Goal: Task Accomplishment & Management: Use online tool/utility

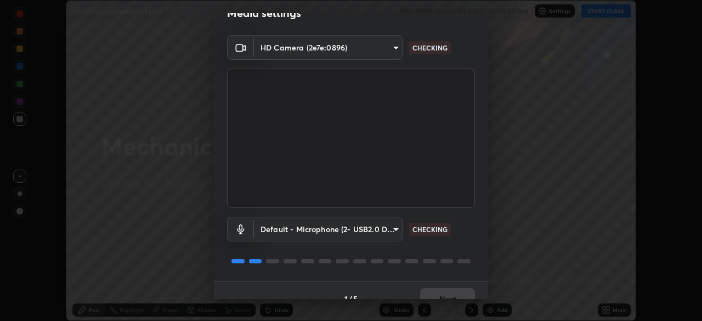
scroll to position [23, 0]
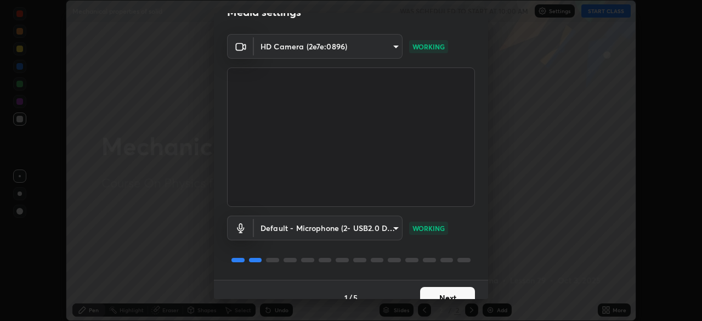
click at [426, 289] on button "Next" at bounding box center [447, 298] width 55 height 22
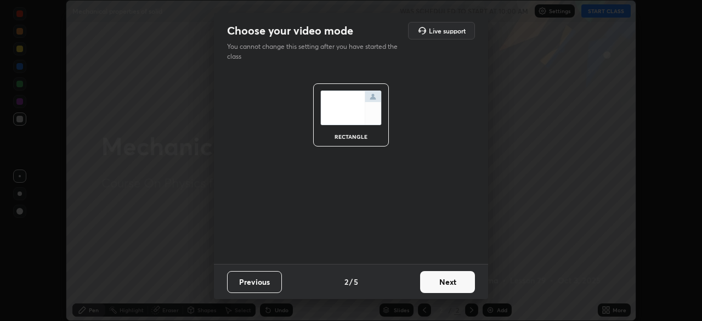
click at [432, 284] on button "Next" at bounding box center [447, 282] width 55 height 22
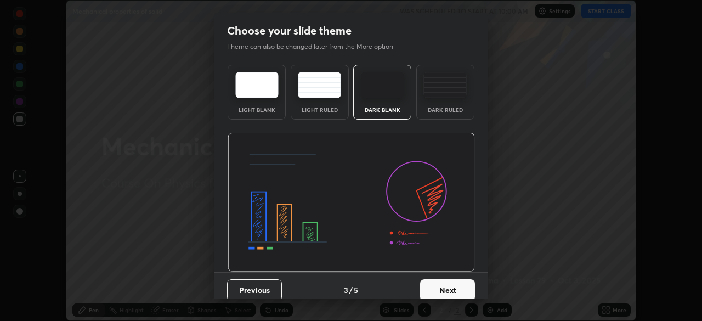
click at [441, 116] on div "Dark Ruled" at bounding box center [445, 92] width 58 height 55
click at [435, 284] on button "Next" at bounding box center [447, 290] width 55 height 22
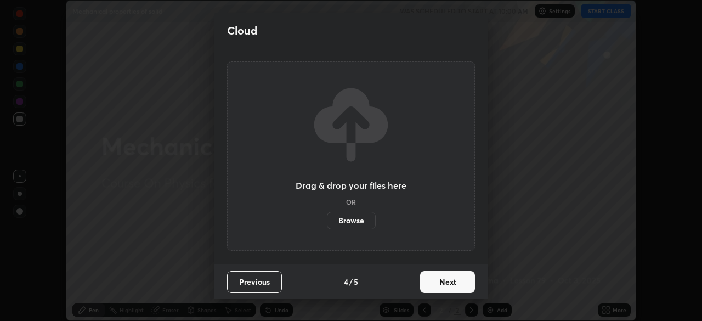
click at [438, 283] on button "Next" at bounding box center [447, 282] width 55 height 22
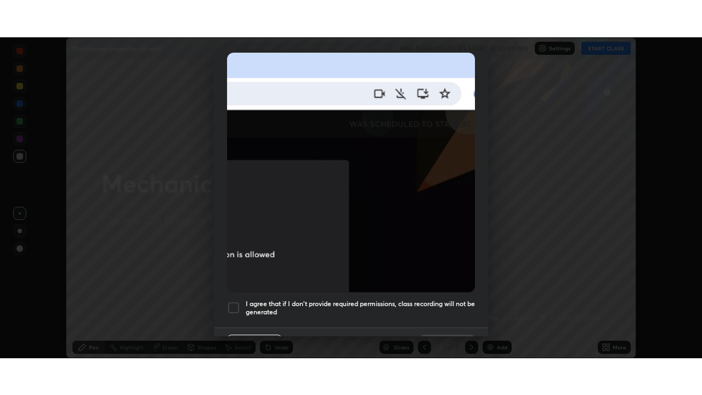
scroll to position [263, 0]
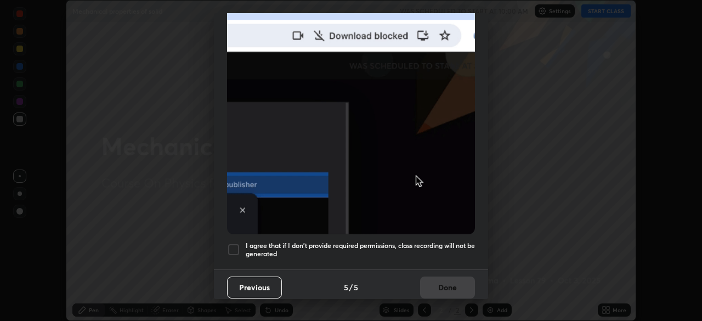
click at [234, 247] on div at bounding box center [233, 249] width 13 height 13
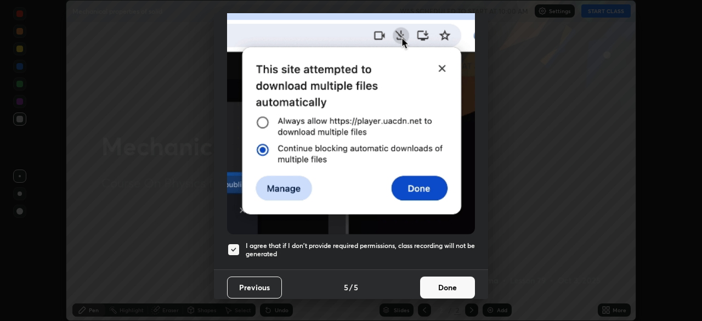
click at [449, 282] on button "Done" at bounding box center [447, 287] width 55 height 22
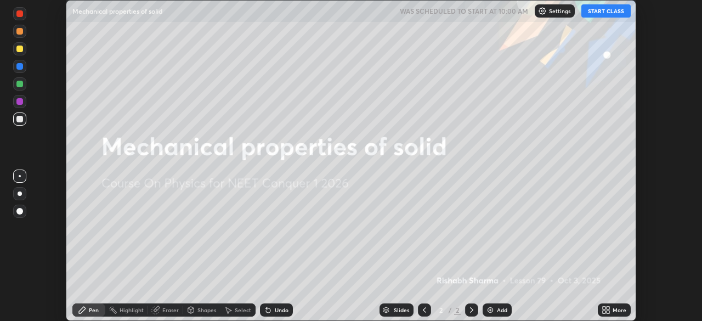
click at [609, 311] on icon at bounding box center [608, 311] width 3 height 3
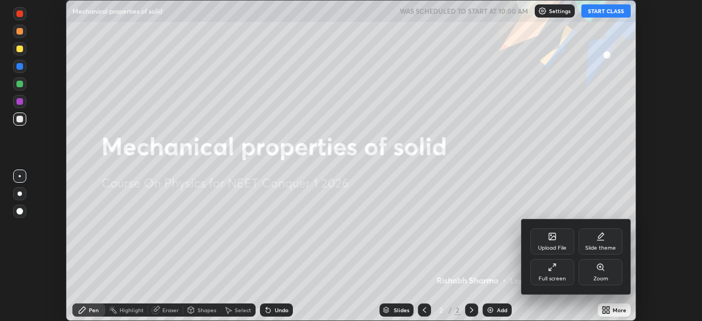
click at [550, 279] on div "Full screen" at bounding box center [552, 278] width 27 height 5
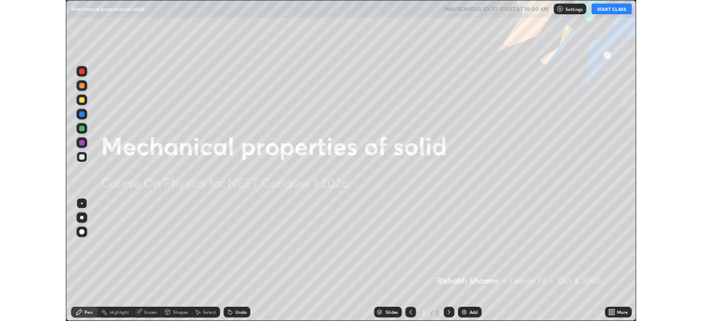
scroll to position [395, 702]
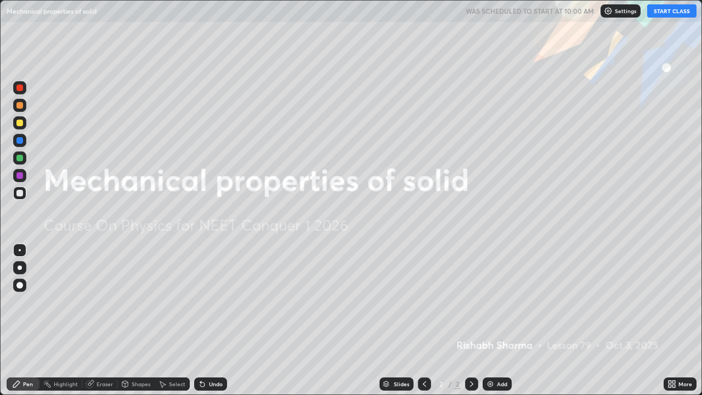
click at [682, 13] on button "START CLASS" at bounding box center [671, 10] width 49 height 13
click at [497, 320] on div "Add" at bounding box center [502, 383] width 10 height 5
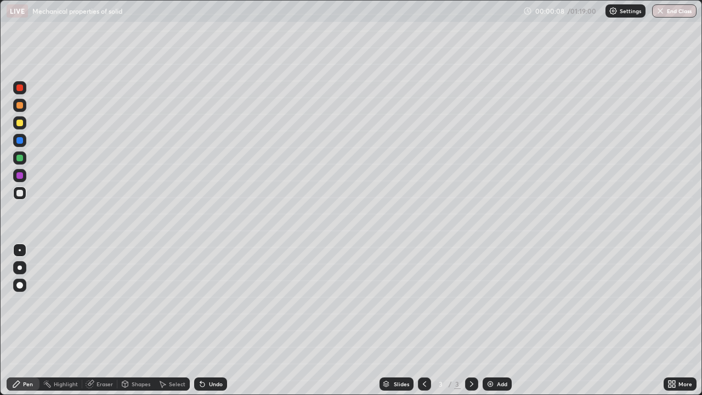
click at [24, 197] on div at bounding box center [19, 193] width 13 height 13
click at [20, 268] on div at bounding box center [20, 268] width 4 height 4
click at [106, 320] on div "Eraser" at bounding box center [105, 383] width 16 height 5
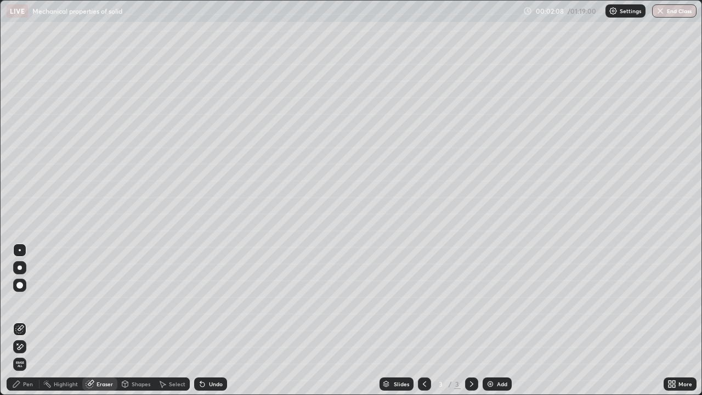
click at [24, 320] on div "Pen" at bounding box center [23, 383] width 33 height 13
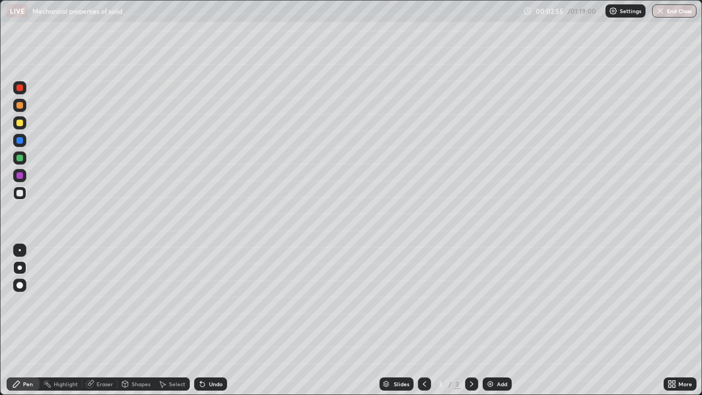
click at [98, 320] on div "Eraser" at bounding box center [105, 383] width 16 height 5
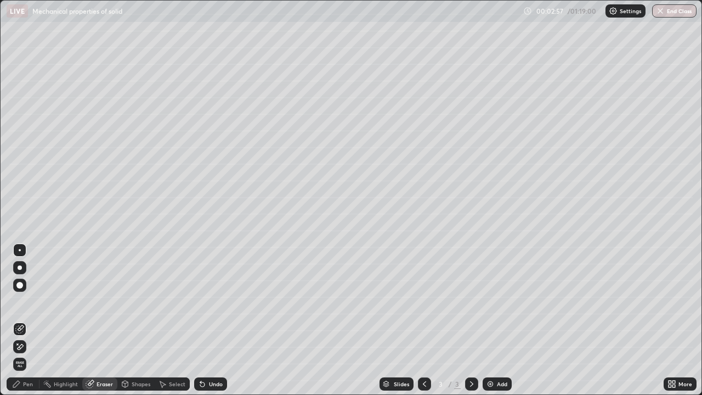
click at [29, 320] on div "Pen" at bounding box center [28, 383] width 10 height 5
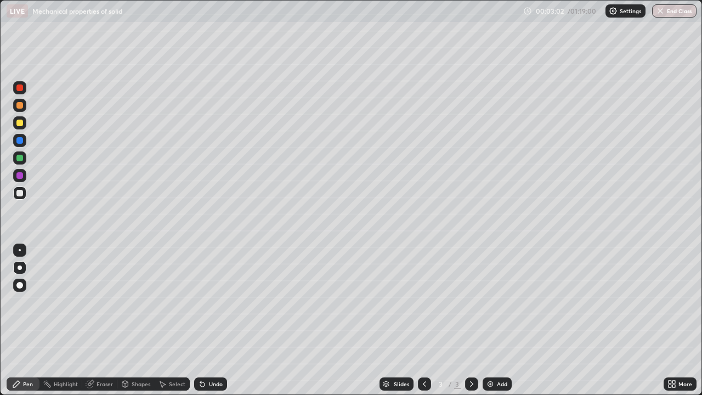
click at [205, 320] on icon at bounding box center [202, 384] width 9 height 9
click at [490, 320] on img at bounding box center [490, 384] width 9 height 9
click at [212, 320] on div "Undo" at bounding box center [216, 383] width 14 height 5
click at [214, 320] on div "Undo" at bounding box center [216, 383] width 14 height 5
click at [106, 320] on div "Eraser" at bounding box center [105, 383] width 16 height 5
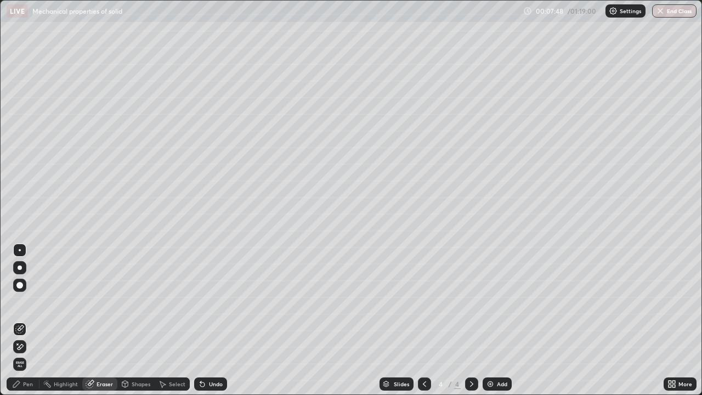
click at [21, 320] on icon at bounding box center [21, 346] width 6 height 5
click at [492, 320] on img at bounding box center [490, 384] width 9 height 9
click at [25, 320] on div "Pen" at bounding box center [28, 383] width 10 height 5
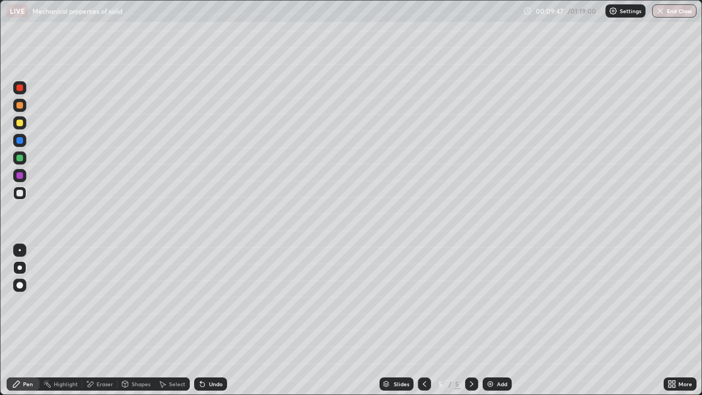
click at [423, 320] on icon at bounding box center [424, 384] width 9 height 9
click at [469, 320] on icon at bounding box center [471, 384] width 9 height 9
click at [24, 251] on div at bounding box center [19, 250] width 13 height 13
click at [423, 320] on icon at bounding box center [424, 384] width 9 height 9
click at [420, 320] on icon at bounding box center [424, 384] width 9 height 9
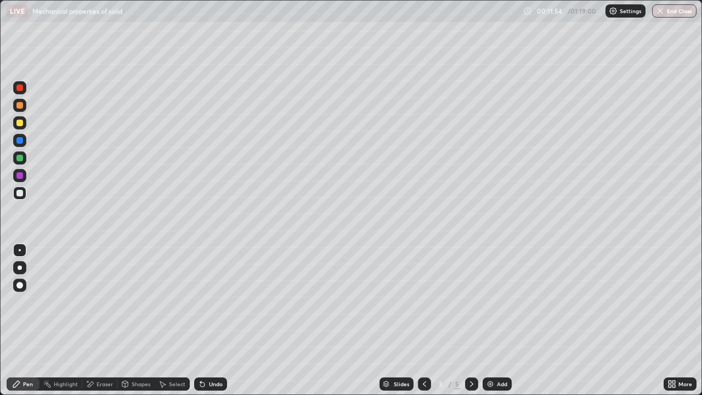
click at [471, 320] on icon at bounding box center [471, 384] width 9 height 9
click at [472, 320] on icon at bounding box center [471, 384] width 9 height 9
click at [20, 268] on div at bounding box center [20, 268] width 4 height 4
click at [428, 320] on div at bounding box center [424, 383] width 13 height 13
click at [467, 320] on icon at bounding box center [471, 384] width 9 height 9
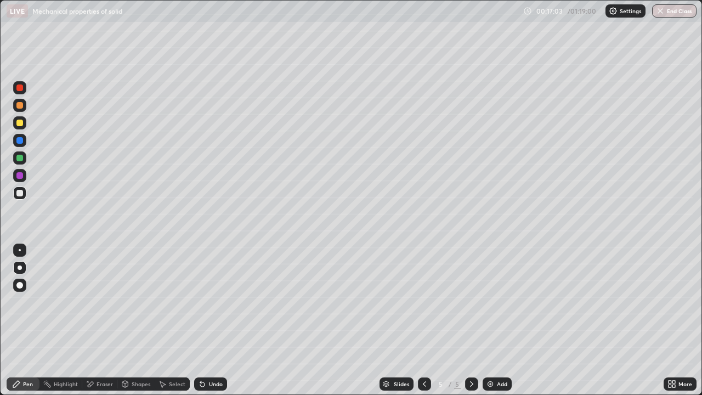
click at [497, 320] on div "Add" at bounding box center [502, 383] width 10 height 5
click at [20, 196] on div at bounding box center [19, 193] width 7 height 7
click at [139, 320] on div "Shapes" at bounding box center [141, 383] width 19 height 5
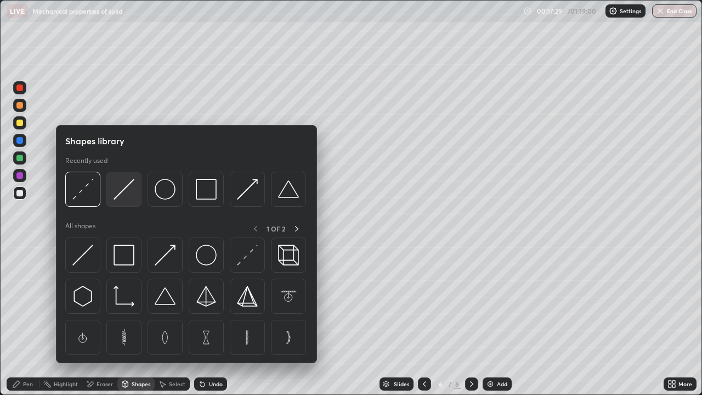
click at [134, 201] on div at bounding box center [123, 189] width 35 height 35
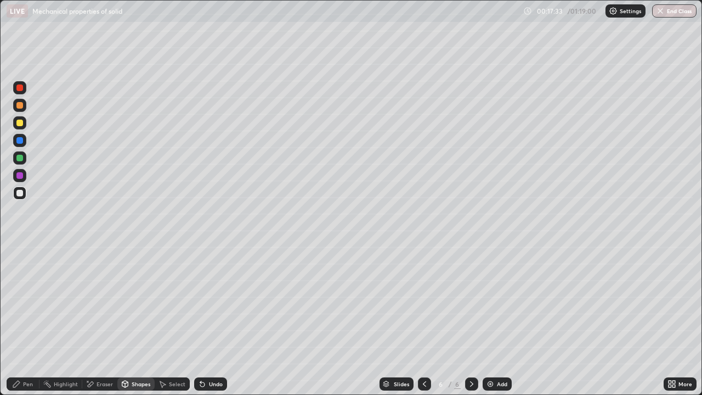
click at [20, 320] on div "Pen" at bounding box center [23, 383] width 33 height 13
click at [18, 158] on div at bounding box center [19, 158] width 7 height 7
click at [127, 320] on icon at bounding box center [125, 383] width 6 height 2
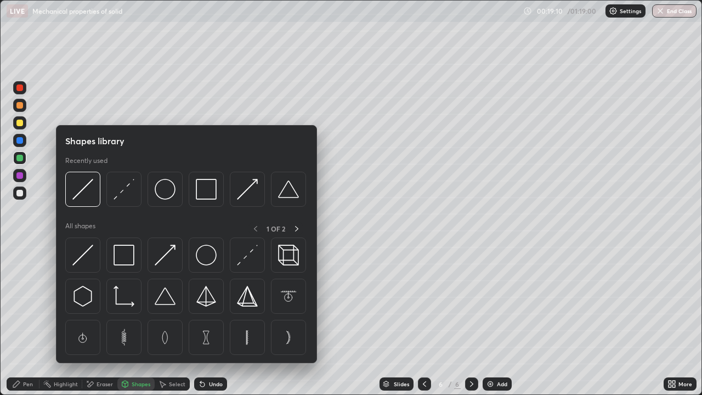
click at [99, 320] on div "Eraser" at bounding box center [99, 383] width 35 height 13
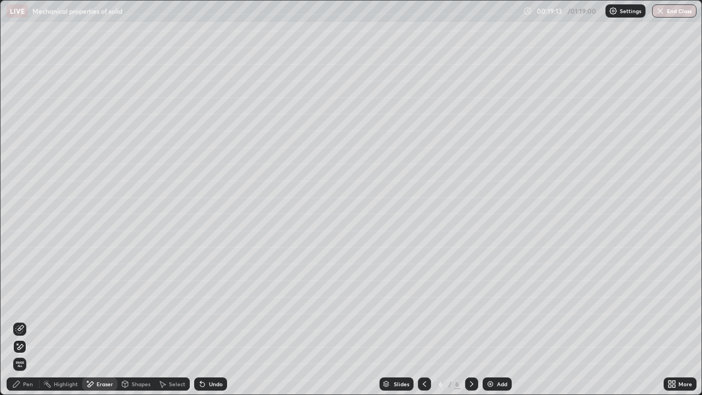
click at [25, 320] on div "Pen" at bounding box center [23, 383] width 33 height 13
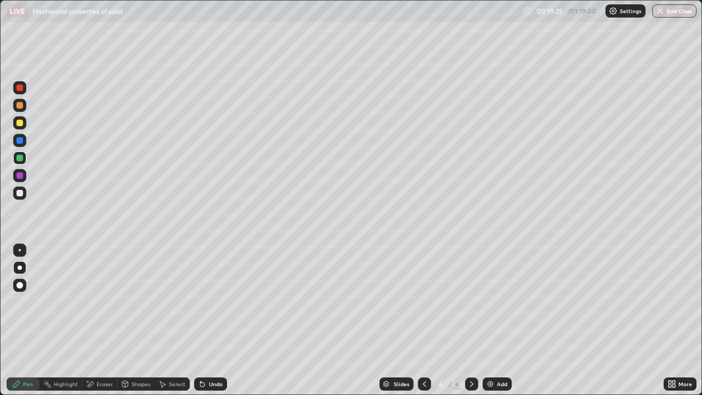
click at [98, 320] on div "Eraser" at bounding box center [105, 383] width 16 height 5
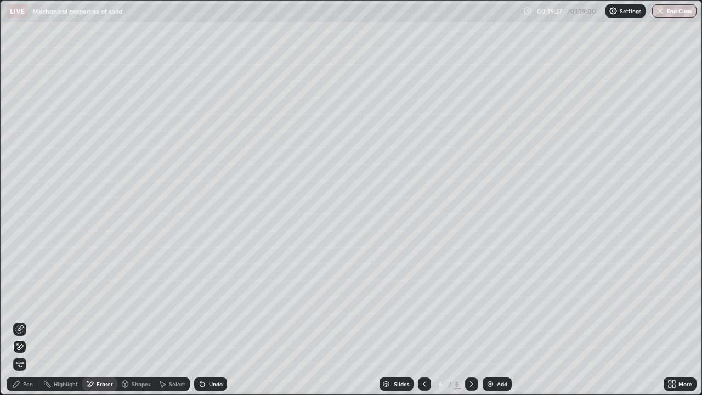
click at [29, 320] on div "Pen" at bounding box center [28, 383] width 10 height 5
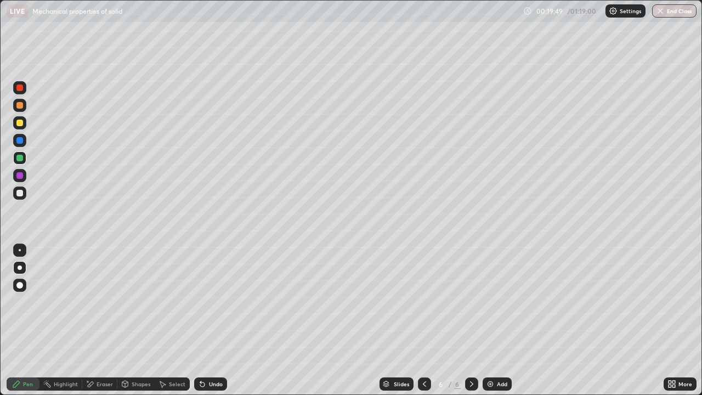
click at [209, 320] on div "Undo" at bounding box center [216, 383] width 14 height 5
click at [207, 320] on div "Undo" at bounding box center [210, 383] width 33 height 13
click at [214, 320] on div "Undo" at bounding box center [216, 383] width 14 height 5
click at [105, 320] on div "Eraser" at bounding box center [105, 383] width 16 height 5
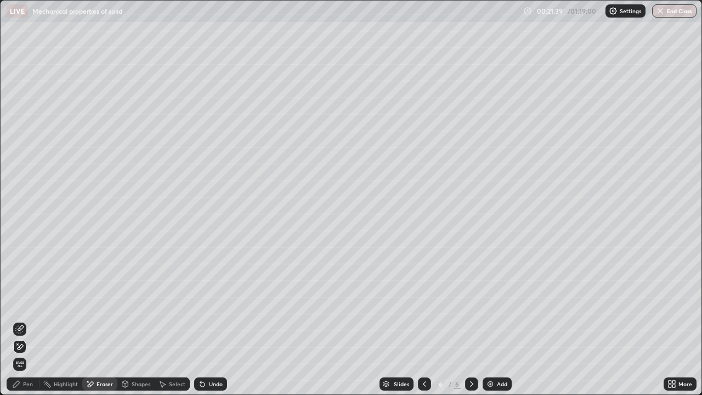
click at [28, 320] on div "Pen" at bounding box center [23, 383] width 33 height 13
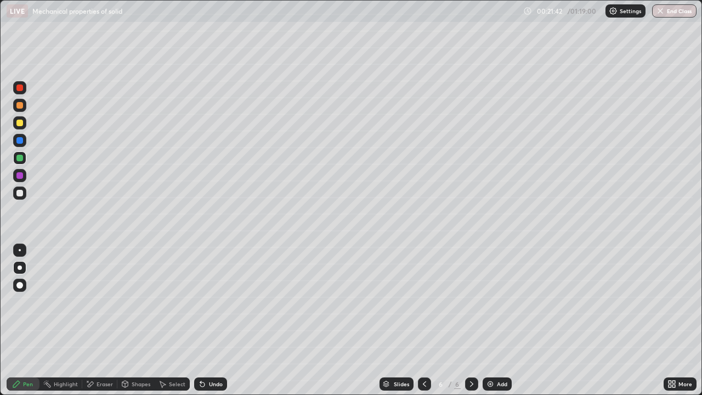
click at [101, 320] on div "Eraser" at bounding box center [105, 383] width 16 height 5
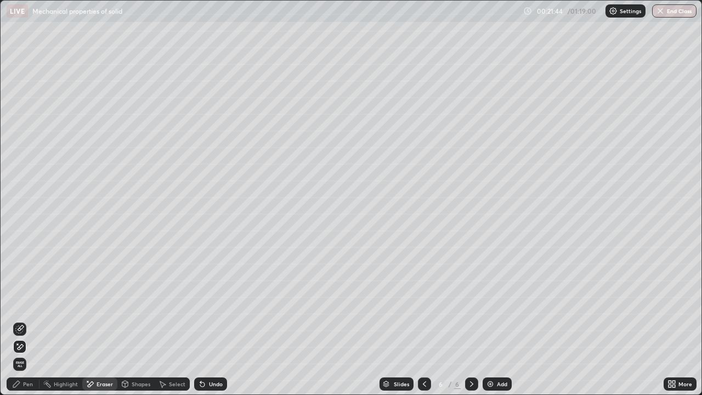
click at [22, 320] on div "Pen" at bounding box center [23, 383] width 33 height 13
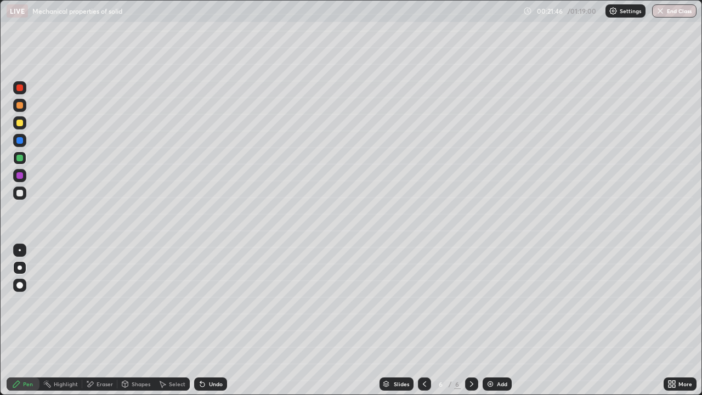
click at [99, 320] on div "Eraser" at bounding box center [105, 383] width 16 height 5
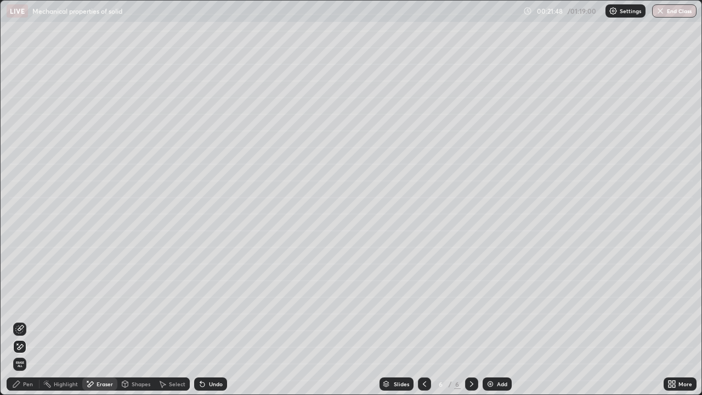
click at [24, 320] on div "Pen" at bounding box center [28, 383] width 10 height 5
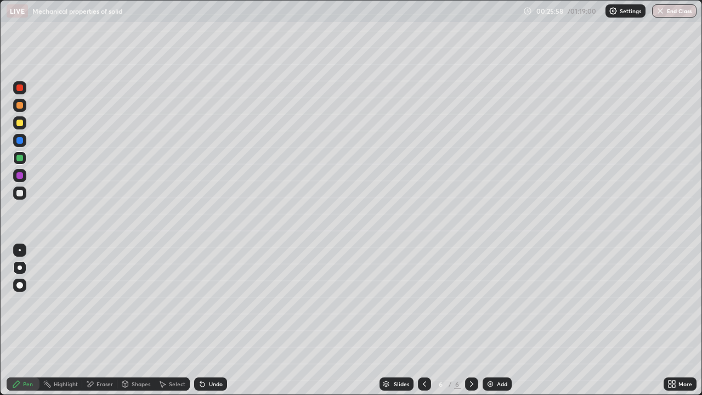
click at [492, 320] on img at bounding box center [490, 384] width 9 height 9
click at [20, 193] on div at bounding box center [19, 193] width 7 height 7
click at [495, 320] on div "Add" at bounding box center [497, 383] width 29 height 13
click at [19, 122] on div at bounding box center [19, 123] width 7 height 7
click at [209, 320] on div "Undo" at bounding box center [216, 383] width 14 height 5
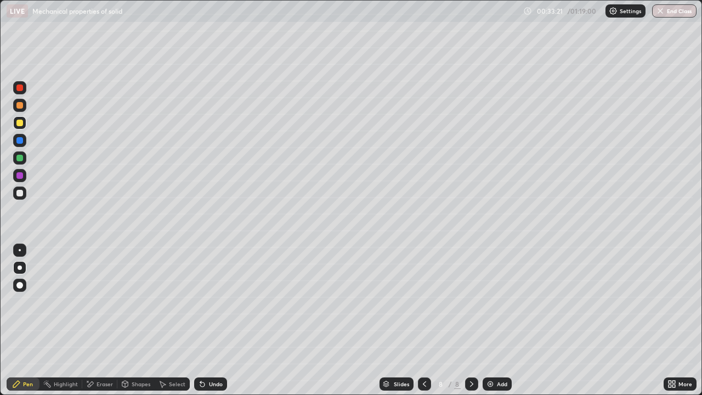
click at [214, 320] on div "Undo" at bounding box center [216, 383] width 14 height 5
click at [108, 320] on div "Eraser" at bounding box center [105, 383] width 16 height 5
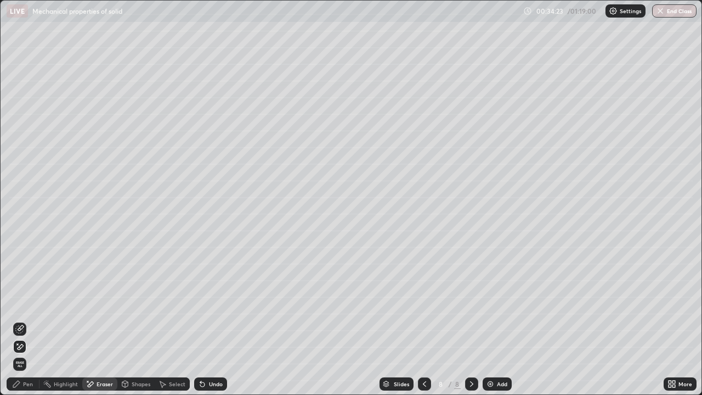
click at [26, 320] on div "Pen" at bounding box center [28, 383] width 10 height 5
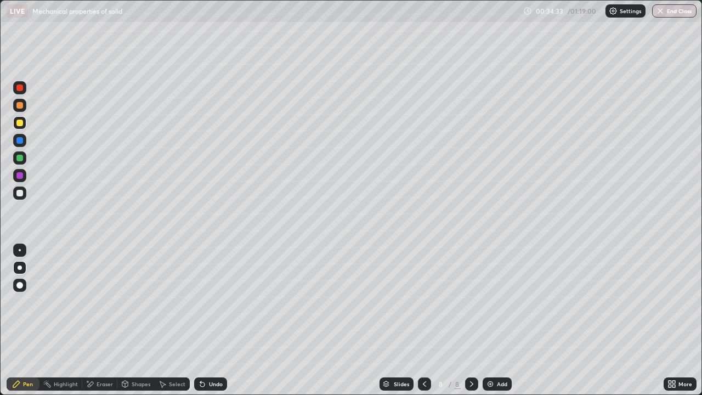
click at [94, 320] on icon at bounding box center [90, 384] width 9 height 9
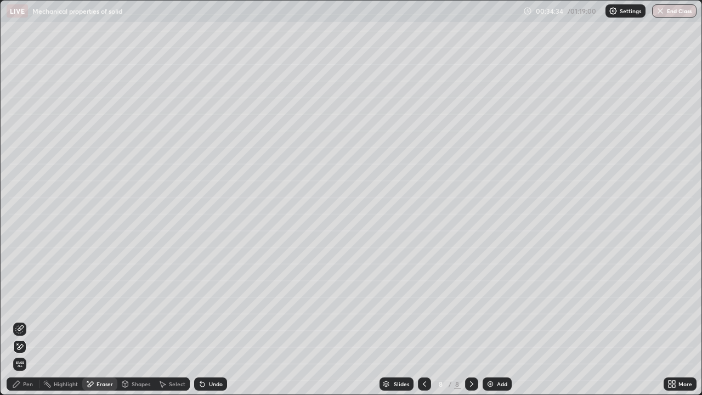
click at [24, 320] on icon at bounding box center [19, 329] width 9 height 9
click at [29, 320] on div "Pen" at bounding box center [28, 383] width 10 height 5
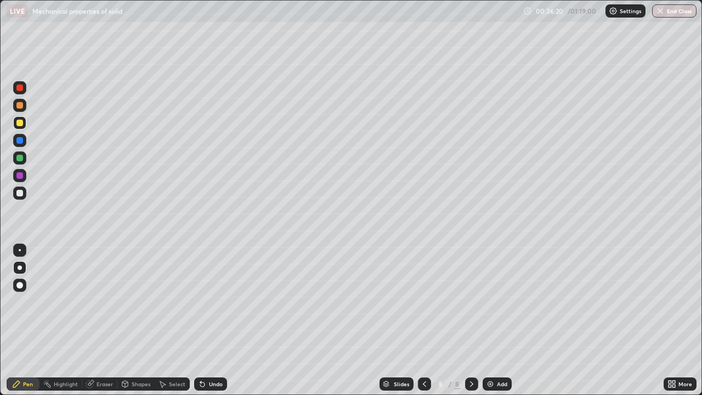
click at [94, 320] on div "Eraser" at bounding box center [99, 383] width 35 height 13
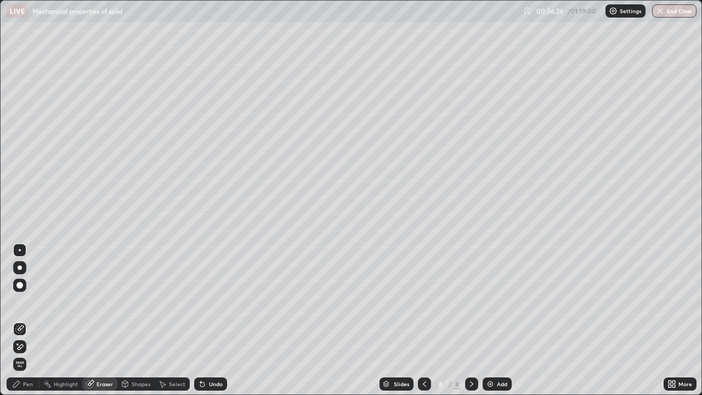
click at [26, 320] on div "Pen" at bounding box center [28, 383] width 10 height 5
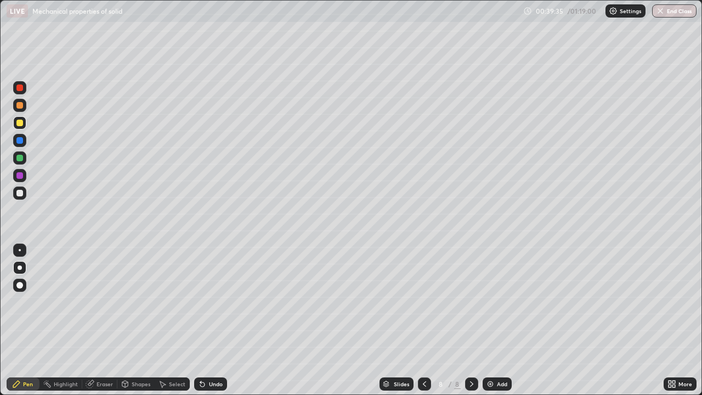
click at [21, 197] on div at bounding box center [19, 193] width 13 height 13
click at [494, 320] on div "Add" at bounding box center [497, 383] width 29 height 13
click at [20, 194] on div at bounding box center [19, 193] width 7 height 7
click at [20, 123] on div at bounding box center [19, 123] width 7 height 7
click at [21, 194] on div at bounding box center [19, 193] width 7 height 7
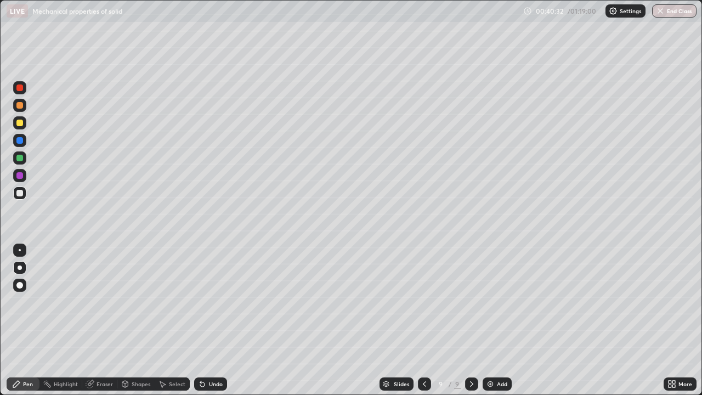
click at [19, 193] on div at bounding box center [19, 193] width 7 height 7
click at [20, 124] on div at bounding box center [19, 123] width 7 height 7
click at [211, 320] on div "Undo" at bounding box center [216, 383] width 14 height 5
click at [209, 320] on div "Undo" at bounding box center [216, 383] width 14 height 5
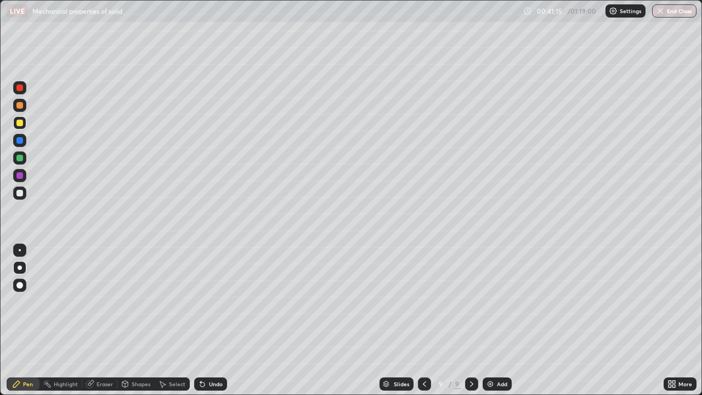
click at [210, 320] on div "Undo" at bounding box center [216, 383] width 14 height 5
click at [207, 320] on div "Undo" at bounding box center [210, 383] width 33 height 13
click at [20, 194] on div at bounding box center [19, 193] width 7 height 7
click at [500, 320] on div "Add" at bounding box center [497, 383] width 29 height 13
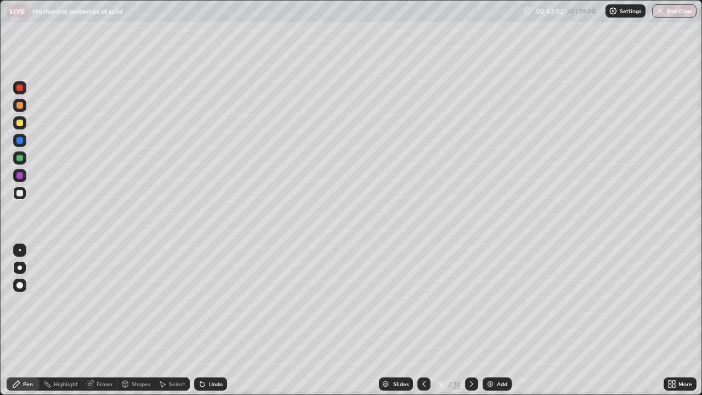
click at [139, 320] on div "Shapes" at bounding box center [141, 383] width 19 height 5
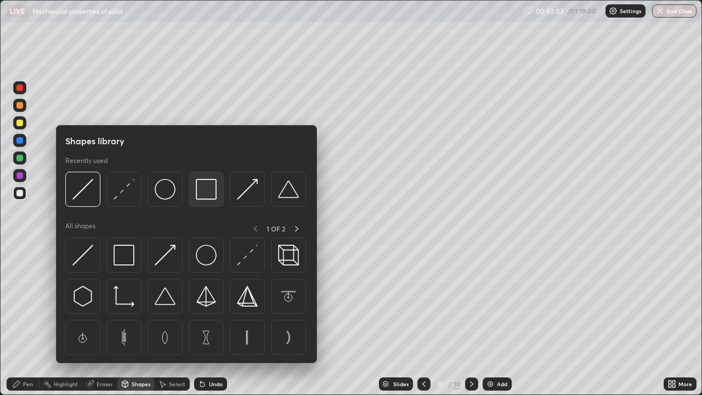
click at [206, 189] on img at bounding box center [206, 189] width 21 height 21
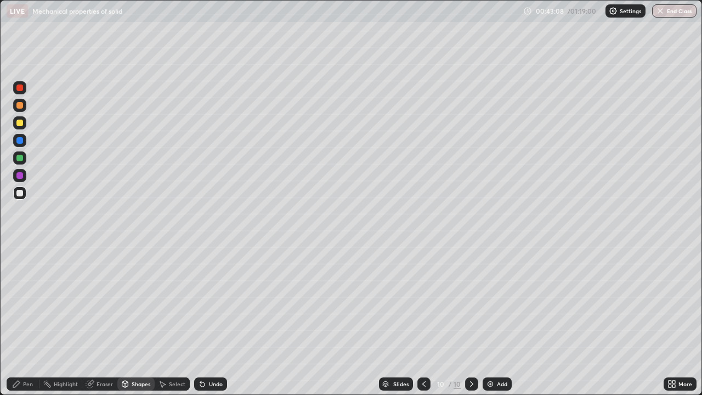
click at [27, 320] on div "Pen" at bounding box center [28, 383] width 10 height 5
click at [20, 250] on div at bounding box center [20, 250] width 2 height 2
click at [103, 320] on div "Eraser" at bounding box center [105, 383] width 16 height 5
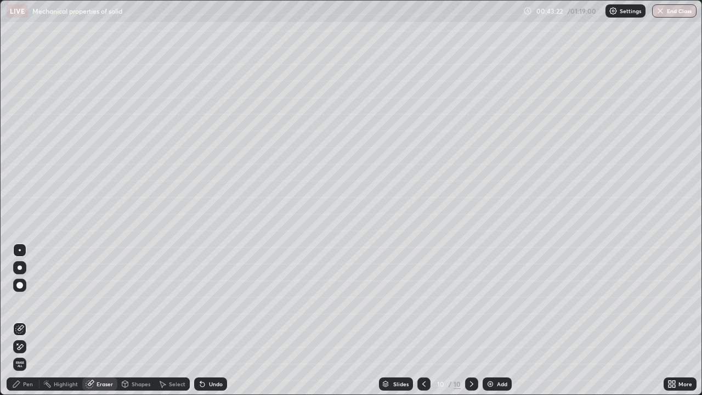
click at [27, 320] on div "Pen" at bounding box center [23, 383] width 33 height 13
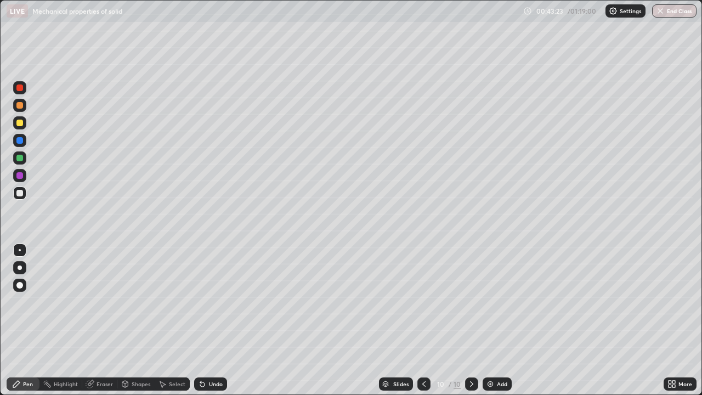
click at [18, 125] on div at bounding box center [19, 123] width 7 height 7
click at [20, 194] on div at bounding box center [19, 193] width 7 height 7
click at [212, 320] on div "Undo" at bounding box center [216, 383] width 14 height 5
click at [104, 320] on div "Eraser" at bounding box center [105, 383] width 16 height 5
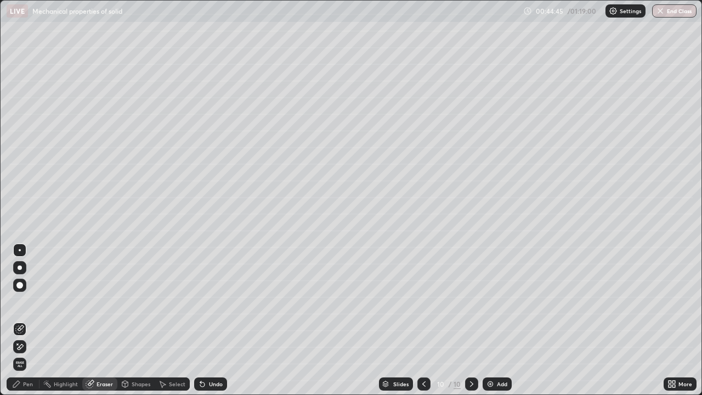
click at [31, 320] on div "Pen" at bounding box center [28, 383] width 10 height 5
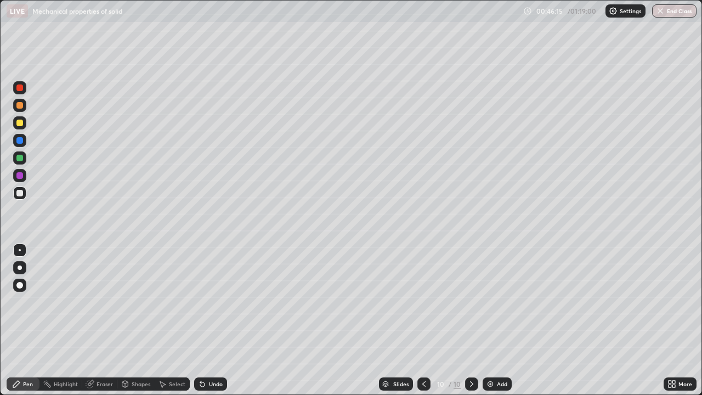
click at [495, 320] on div "Add" at bounding box center [497, 383] width 29 height 13
click at [20, 250] on div at bounding box center [20, 250] width 2 height 2
click at [18, 267] on div at bounding box center [20, 268] width 4 height 4
click at [20, 126] on div at bounding box center [19, 123] width 7 height 7
click at [490, 320] on img at bounding box center [490, 384] width 9 height 9
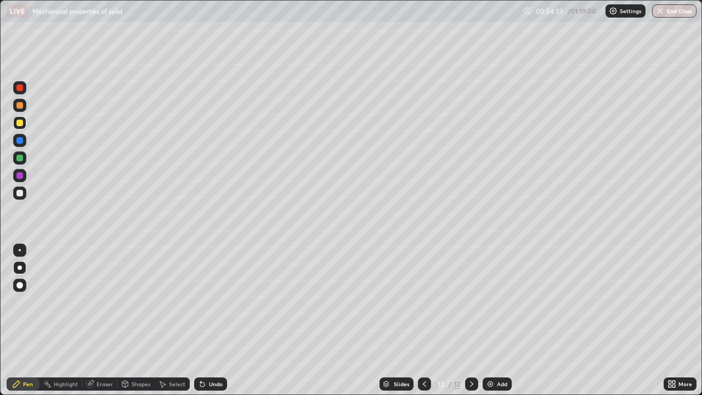
click at [21, 195] on div at bounding box center [19, 193] width 7 height 7
click at [205, 320] on div "Undo" at bounding box center [210, 383] width 33 height 13
click at [104, 320] on div "Eraser" at bounding box center [99, 383] width 35 height 13
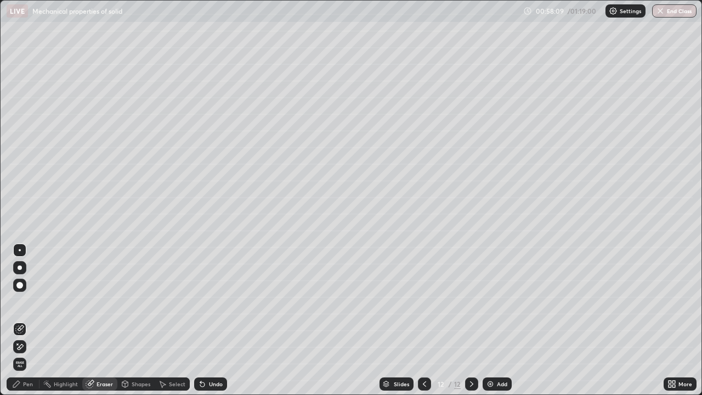
click at [25, 320] on div "Pen" at bounding box center [28, 383] width 10 height 5
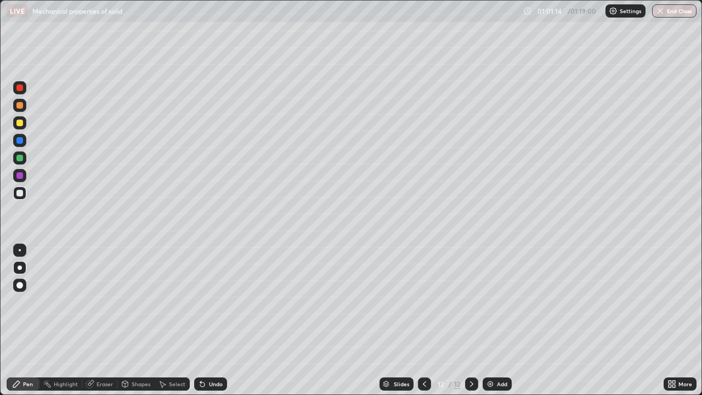
click at [497, 320] on div "Add" at bounding box center [502, 383] width 10 height 5
click at [100, 320] on div "Eraser" at bounding box center [105, 383] width 16 height 5
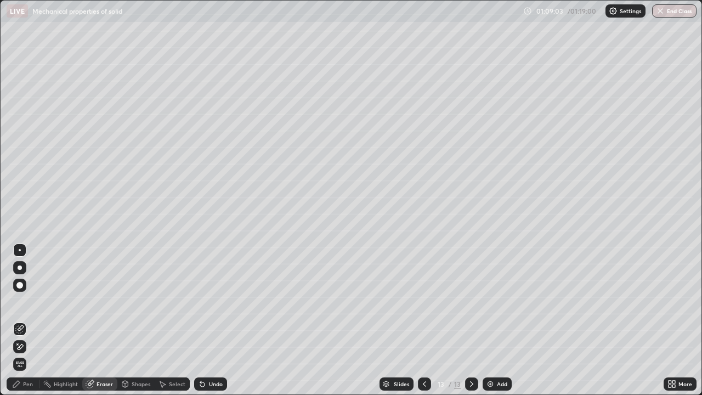
click at [24, 320] on span "Erase all" at bounding box center [20, 364] width 12 height 7
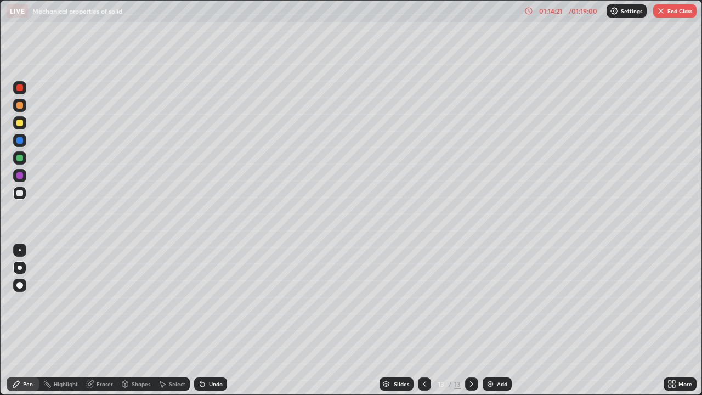
click at [16, 126] on div at bounding box center [19, 122] width 13 height 13
click at [106, 320] on div "Eraser" at bounding box center [105, 383] width 16 height 5
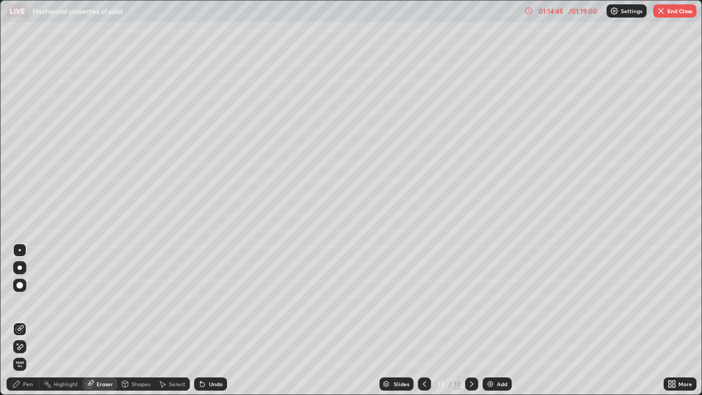
click at [22, 320] on div "Pen" at bounding box center [23, 383] width 33 height 13
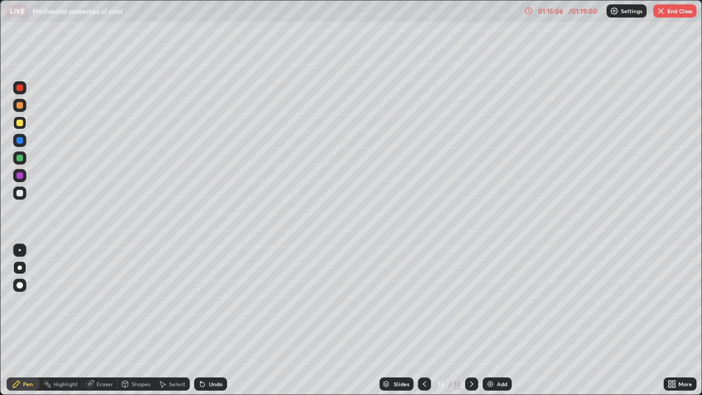
click at [210, 320] on div "Undo" at bounding box center [210, 383] width 33 height 13
click at [217, 320] on div "Undo" at bounding box center [216, 383] width 14 height 5
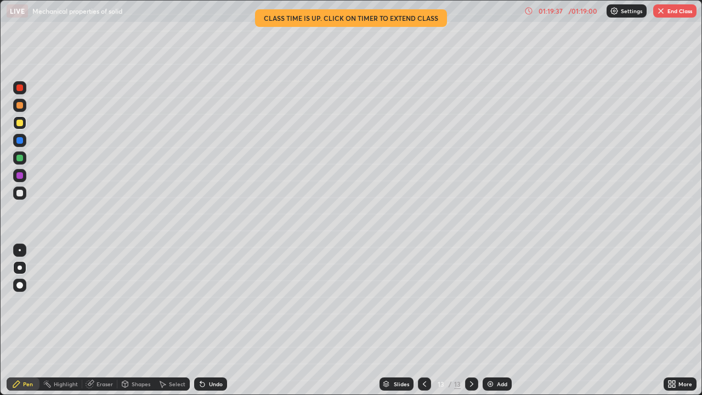
click at [675, 14] on button "End Class" at bounding box center [674, 10] width 43 height 13
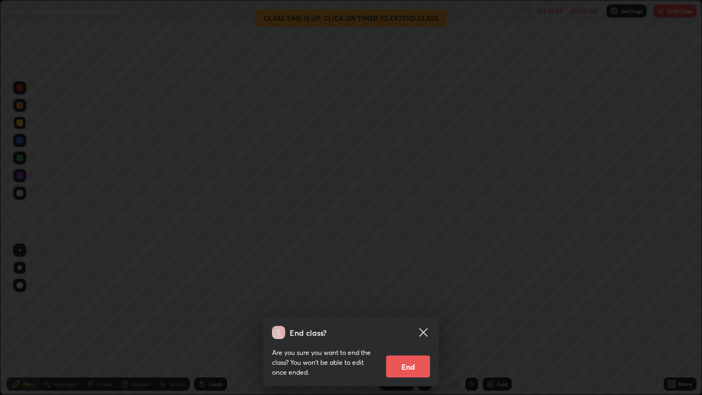
click at [408, 320] on button "End" at bounding box center [408, 366] width 44 height 22
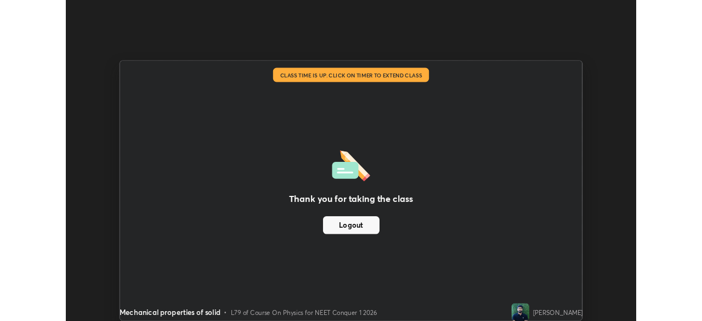
scroll to position [54536, 54155]
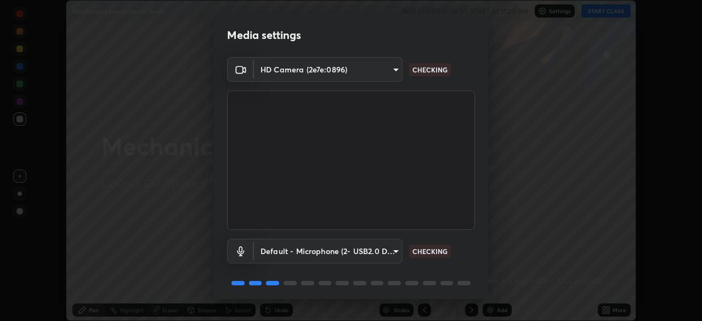
scroll to position [29, 0]
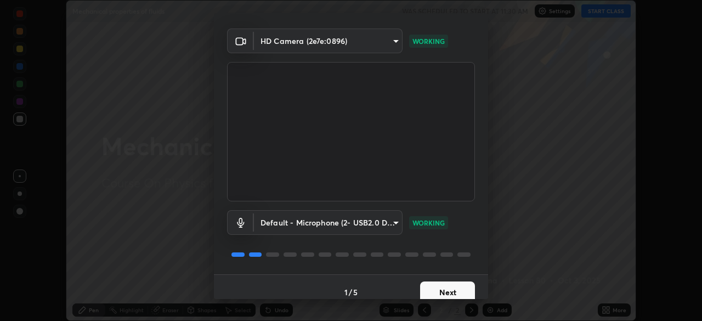
click at [426, 292] on button "Next" at bounding box center [447, 292] width 55 height 22
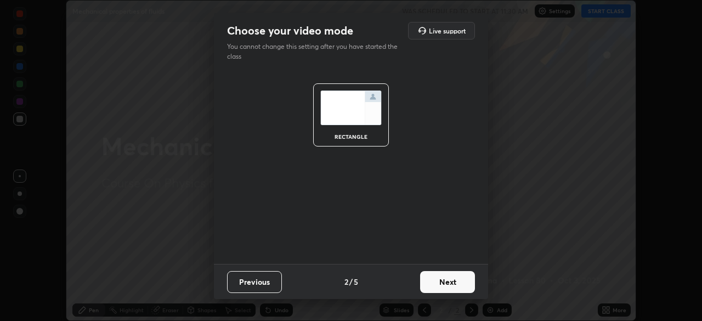
scroll to position [0, 0]
click at [430, 287] on button "Next" at bounding box center [447, 282] width 55 height 22
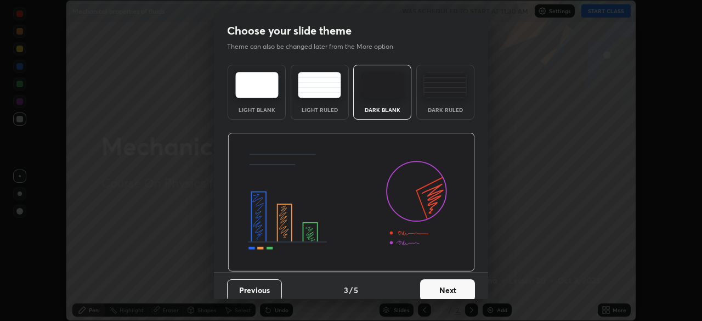
click at [419, 108] on div "Dark Ruled" at bounding box center [445, 92] width 58 height 55
click at [434, 289] on button "Next" at bounding box center [447, 290] width 55 height 22
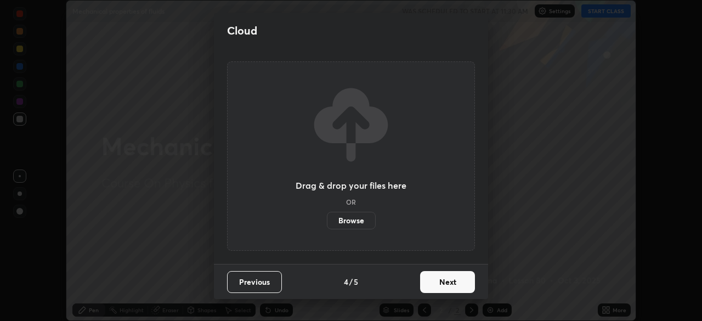
click at [431, 283] on button "Next" at bounding box center [447, 282] width 55 height 22
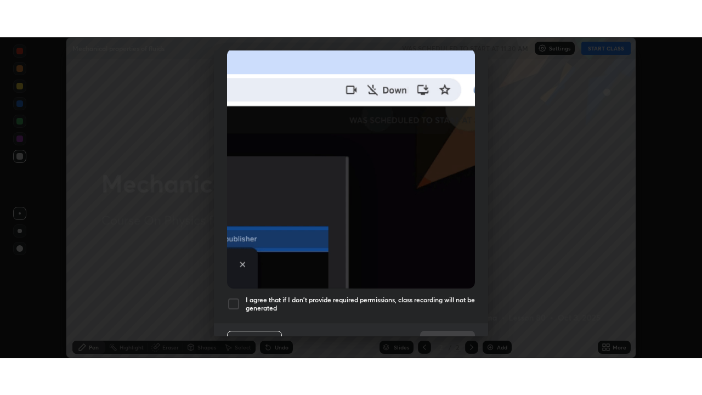
scroll to position [263, 0]
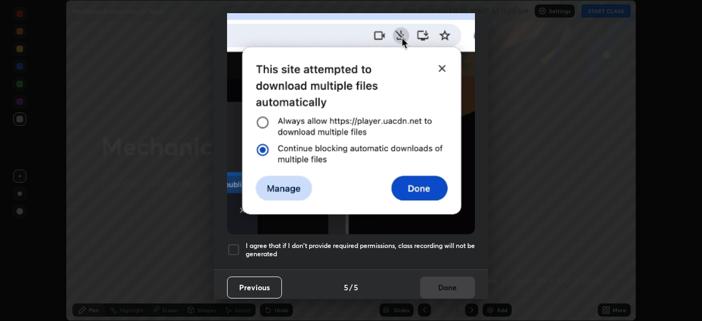
click at [235, 247] on div at bounding box center [233, 249] width 13 height 13
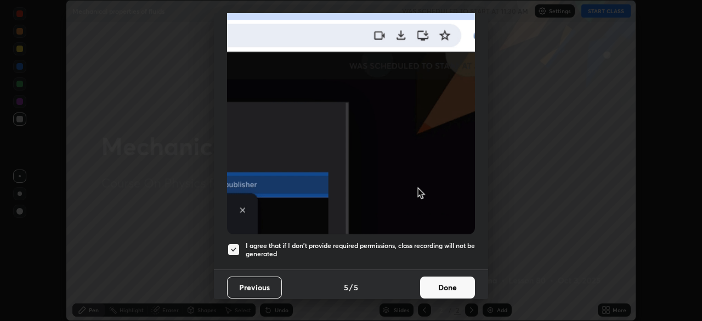
click at [432, 284] on button "Done" at bounding box center [447, 287] width 55 height 22
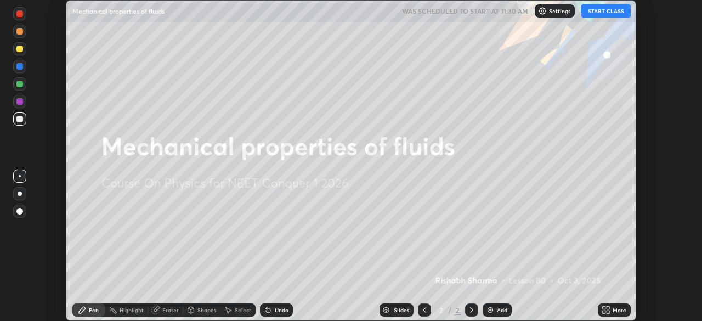
click at [604, 312] on icon at bounding box center [604, 311] width 3 height 3
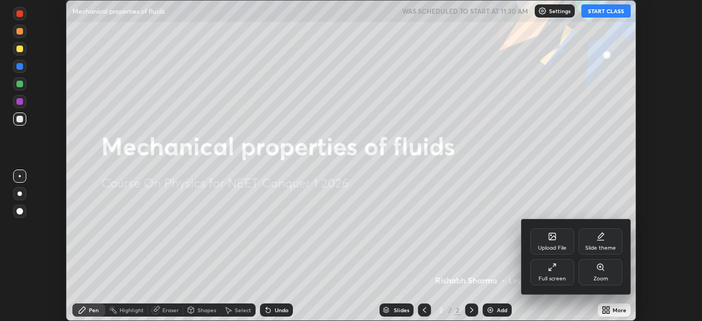
click at [547, 275] on div "Full screen" at bounding box center [552, 272] width 44 height 26
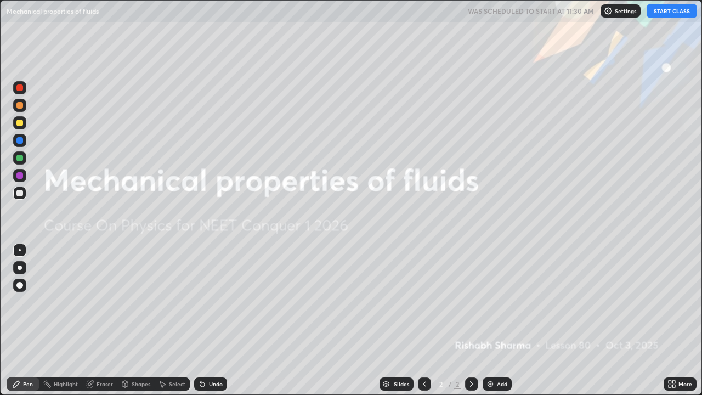
scroll to position [395, 702]
click at [672, 14] on button "START CLASS" at bounding box center [671, 10] width 49 height 13
click at [498, 320] on div "Add" at bounding box center [502, 383] width 10 height 5
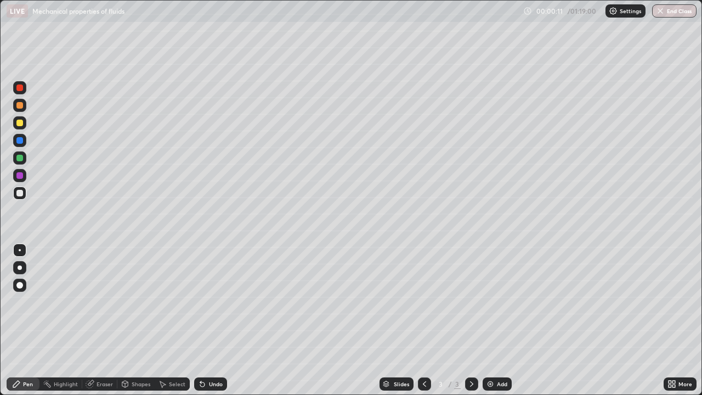
click at [21, 268] on div at bounding box center [20, 268] width 4 height 4
click at [22, 194] on div at bounding box center [19, 193] width 7 height 7
click at [21, 191] on div at bounding box center [19, 193] width 7 height 7
click at [21, 124] on div at bounding box center [19, 123] width 7 height 7
click at [492, 320] on img at bounding box center [490, 384] width 9 height 9
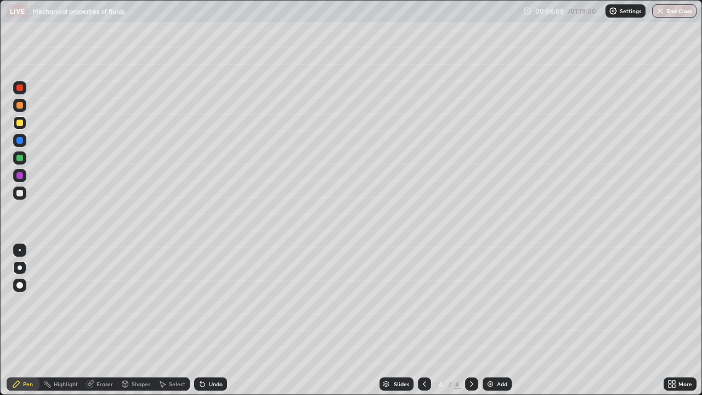
click at [19, 268] on div at bounding box center [20, 268] width 4 height 4
click at [19, 194] on div at bounding box center [19, 193] width 7 height 7
click at [20, 194] on div at bounding box center [19, 193] width 7 height 7
click at [492, 320] on img at bounding box center [490, 384] width 9 height 9
click at [141, 320] on div "Shapes" at bounding box center [135, 383] width 37 height 13
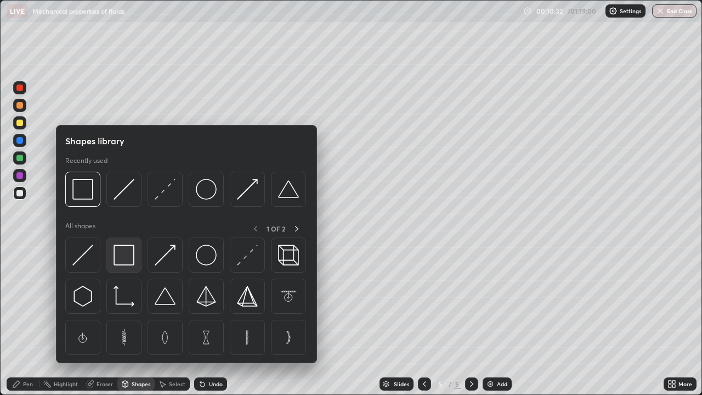
click at [128, 262] on img at bounding box center [124, 255] width 21 height 21
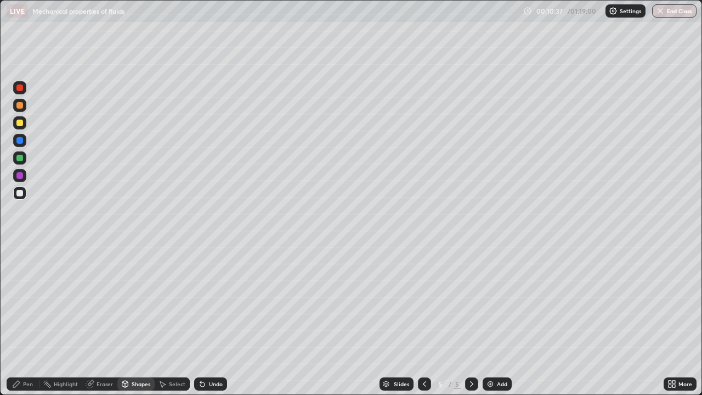
click at [28, 320] on div "Pen" at bounding box center [28, 383] width 10 height 5
click at [133, 320] on div "Shapes" at bounding box center [141, 383] width 19 height 5
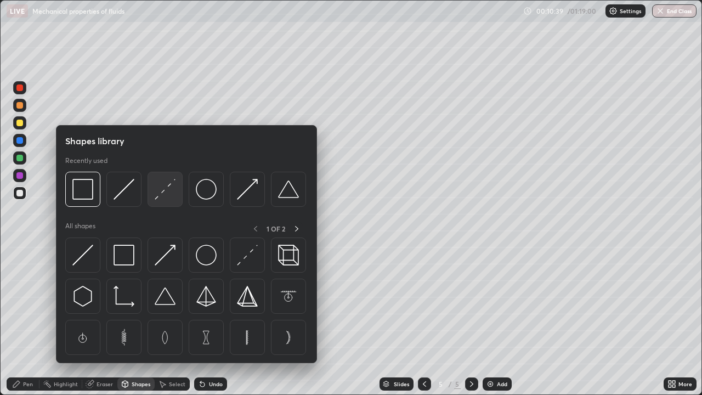
click at [159, 191] on img at bounding box center [165, 189] width 21 height 21
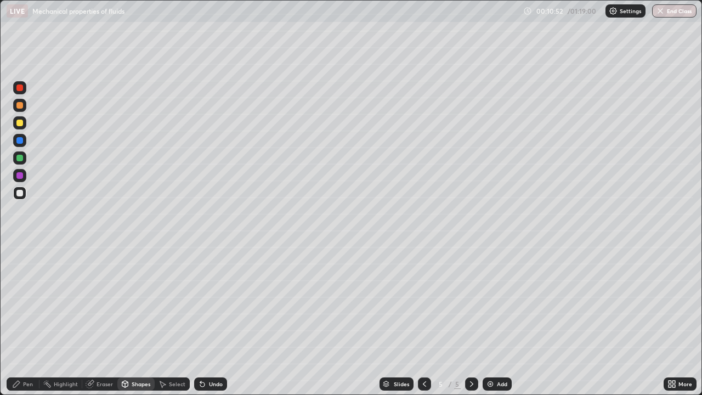
click at [29, 320] on div "Pen" at bounding box center [28, 383] width 10 height 5
click at [20, 125] on div at bounding box center [19, 123] width 7 height 7
click at [18, 157] on div at bounding box center [19, 158] width 7 height 7
click at [22, 125] on div at bounding box center [19, 123] width 7 height 7
click at [20, 268] on div at bounding box center [20, 268] width 4 height 4
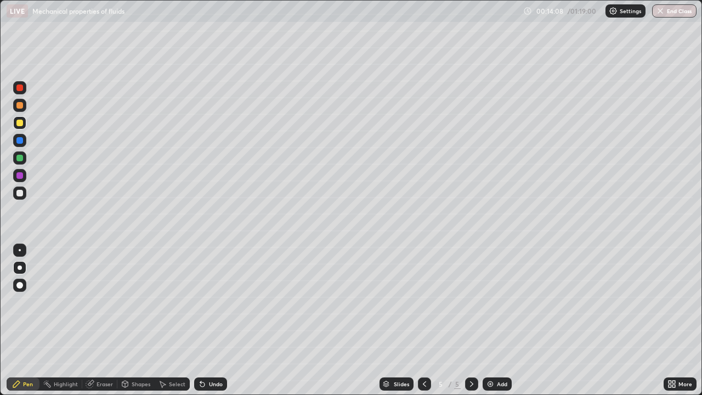
click at [498, 320] on div "Add" at bounding box center [502, 383] width 10 height 5
click at [16, 194] on div at bounding box center [19, 193] width 7 height 7
click at [139, 320] on div "Shapes" at bounding box center [135, 383] width 37 height 13
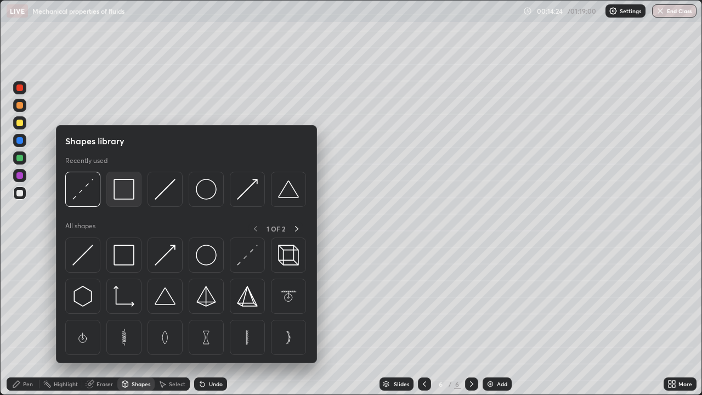
click at [126, 199] on img at bounding box center [124, 189] width 21 height 21
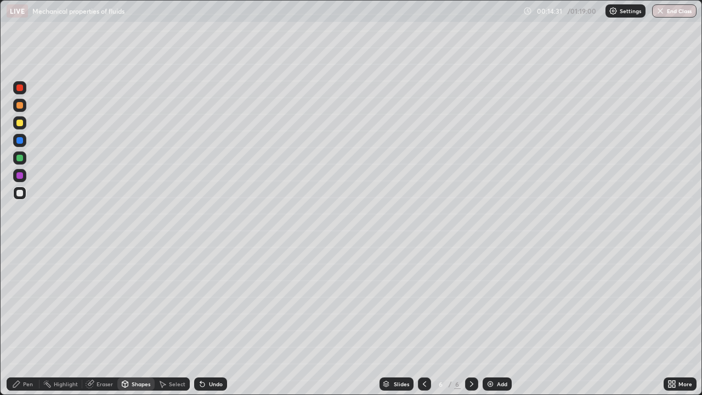
click at [101, 320] on div "Eraser" at bounding box center [99, 383] width 35 height 13
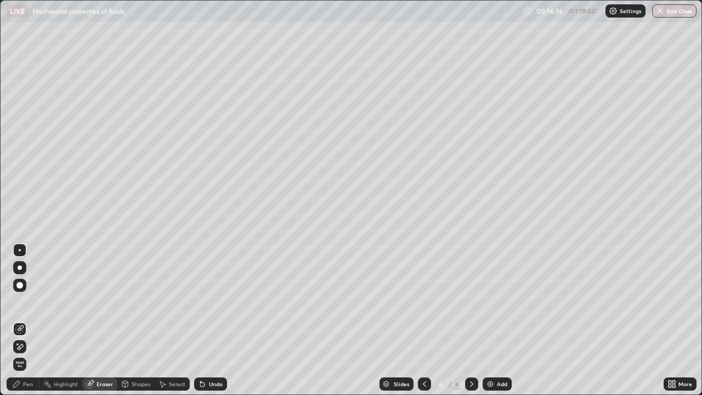
click at [105, 320] on div "Eraser" at bounding box center [105, 383] width 16 height 5
click at [135, 320] on div "Shapes" at bounding box center [135, 383] width 37 height 13
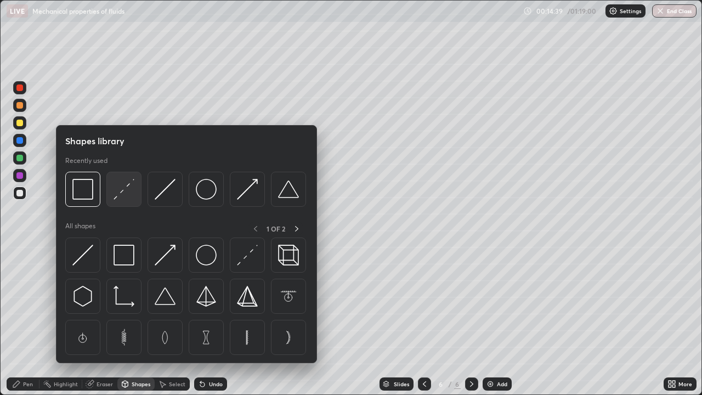
click at [128, 196] on img at bounding box center [124, 189] width 21 height 21
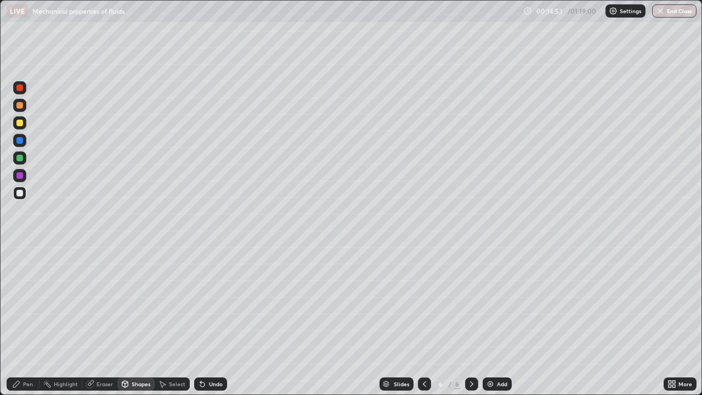
click at [28, 320] on div "Pen" at bounding box center [28, 383] width 10 height 5
click at [212, 320] on div "Undo" at bounding box center [216, 383] width 14 height 5
click at [211, 320] on div "Undo" at bounding box center [216, 383] width 14 height 5
click at [18, 122] on div at bounding box center [19, 123] width 7 height 7
click at [21, 193] on div at bounding box center [19, 193] width 7 height 7
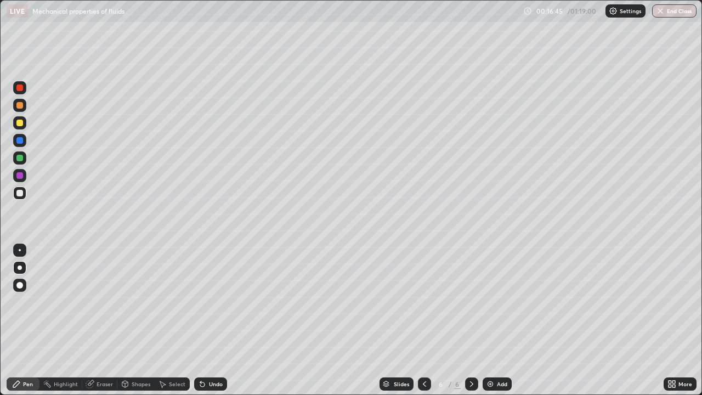
click at [137, 320] on div "Shapes" at bounding box center [141, 383] width 19 height 5
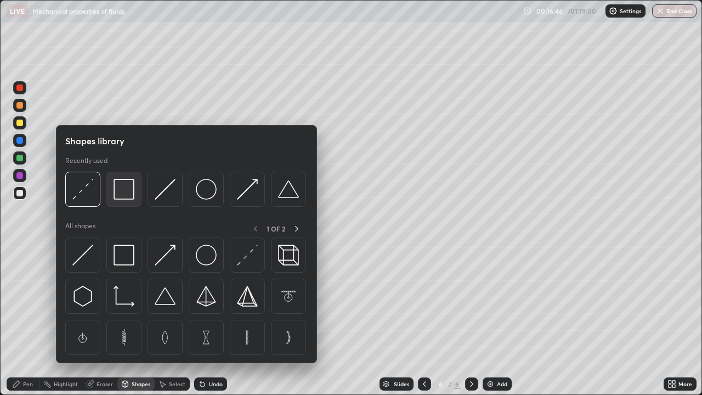
click at [126, 197] on img at bounding box center [124, 189] width 21 height 21
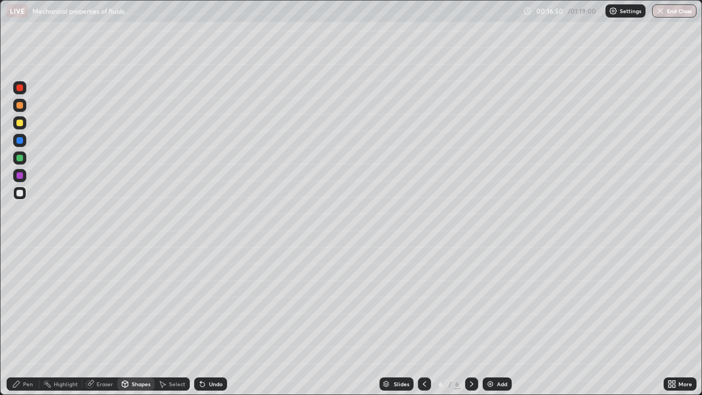
click at [104, 320] on div "Eraser" at bounding box center [105, 383] width 16 height 5
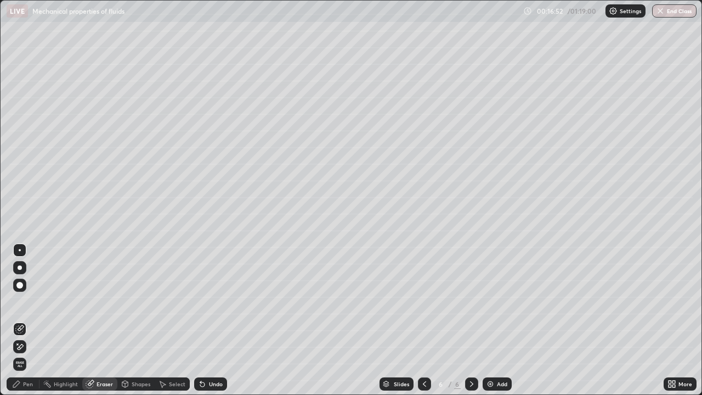
click at [140, 320] on div "Shapes" at bounding box center [141, 383] width 19 height 5
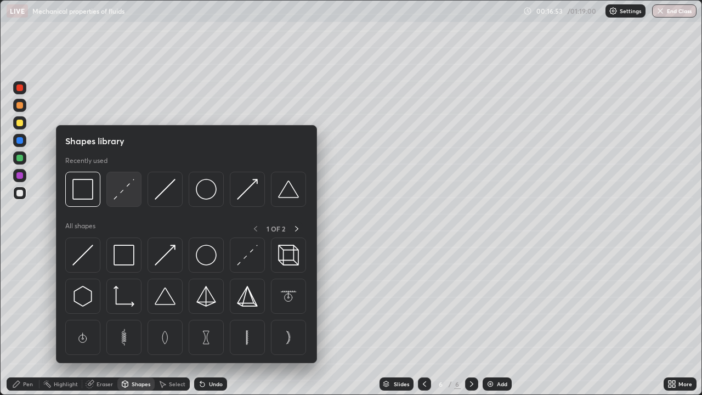
click at [122, 200] on div at bounding box center [123, 189] width 35 height 35
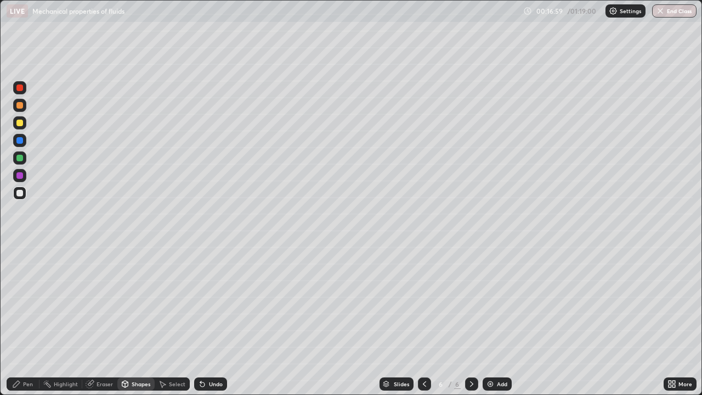
click at [139, 320] on div "Shapes" at bounding box center [141, 383] width 19 height 5
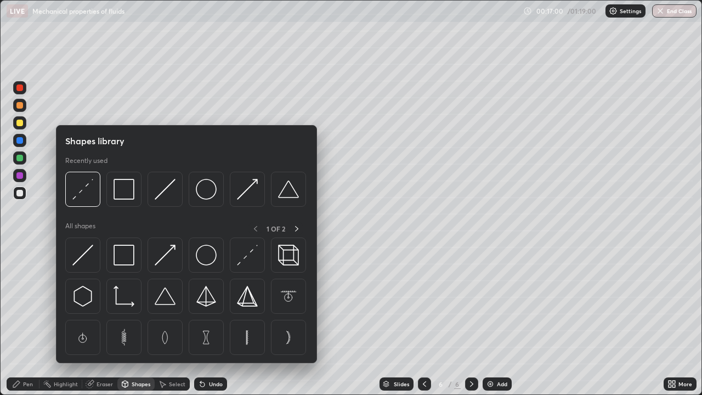
click at [22, 194] on div at bounding box center [19, 193] width 7 height 7
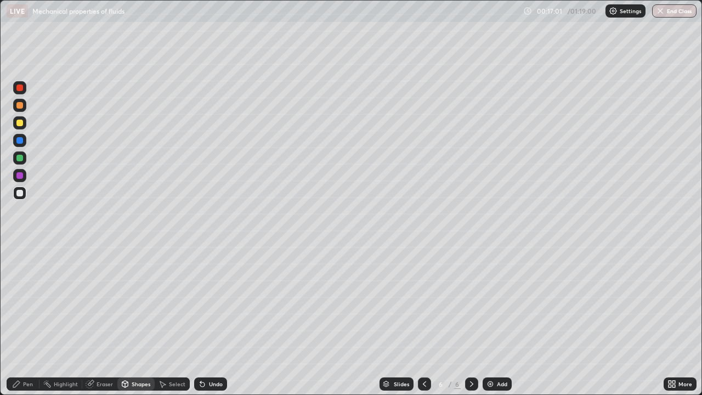
click at [28, 320] on div "Pen" at bounding box center [23, 383] width 33 height 13
click at [20, 250] on div at bounding box center [20, 250] width 2 height 2
click at [144, 320] on div "Shapes" at bounding box center [141, 383] width 19 height 5
click at [140, 320] on div "Shapes" at bounding box center [141, 383] width 19 height 5
click at [28, 320] on div "Pen" at bounding box center [23, 383] width 33 height 13
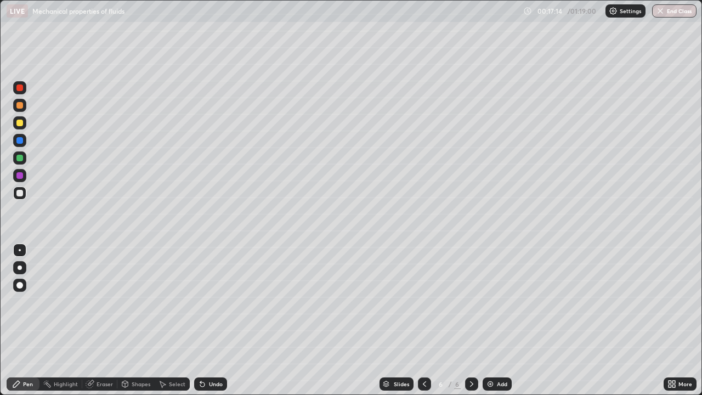
click at [21, 268] on div at bounding box center [20, 268] width 4 height 4
click at [20, 125] on div at bounding box center [19, 123] width 7 height 7
click at [20, 190] on div at bounding box center [19, 193] width 7 height 7
click at [497, 320] on div "Add" at bounding box center [502, 383] width 10 height 5
click at [133, 320] on div "Shapes" at bounding box center [141, 383] width 19 height 5
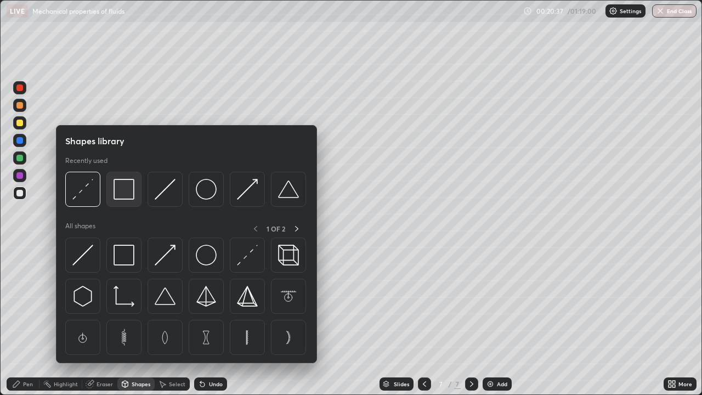
click at [126, 196] on img at bounding box center [124, 189] width 21 height 21
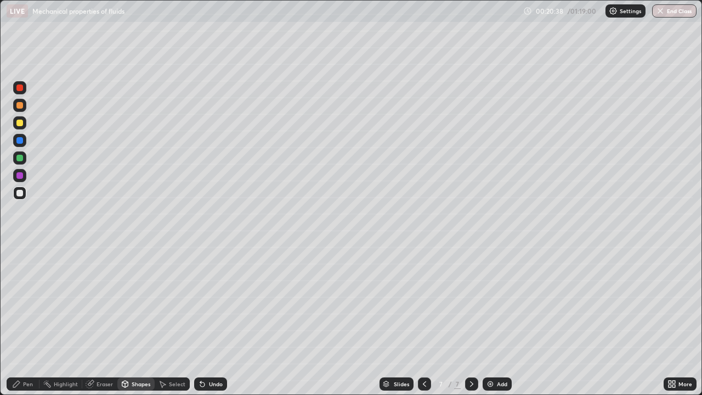
click at [138, 320] on div "Shapes" at bounding box center [141, 383] width 19 height 5
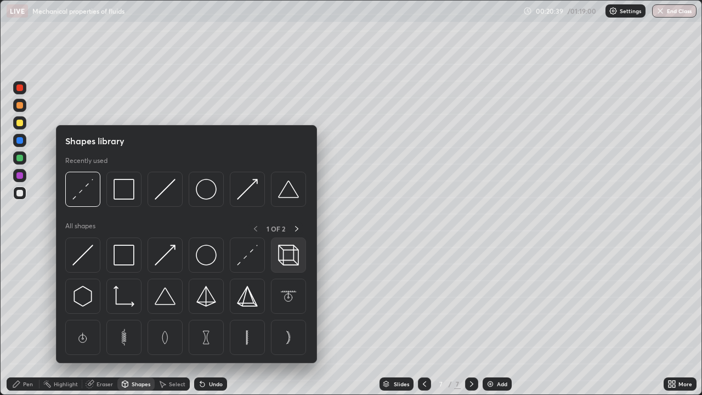
click at [290, 261] on img at bounding box center [288, 255] width 21 height 21
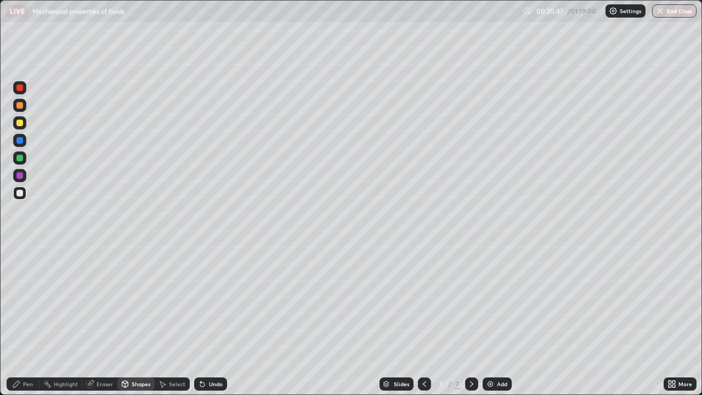
click at [29, 320] on div "Pen" at bounding box center [23, 383] width 33 height 13
click at [213, 320] on div "Undo" at bounding box center [216, 383] width 14 height 5
click at [495, 320] on div "Add" at bounding box center [497, 383] width 29 height 13
click at [422, 320] on icon at bounding box center [424, 384] width 9 height 9
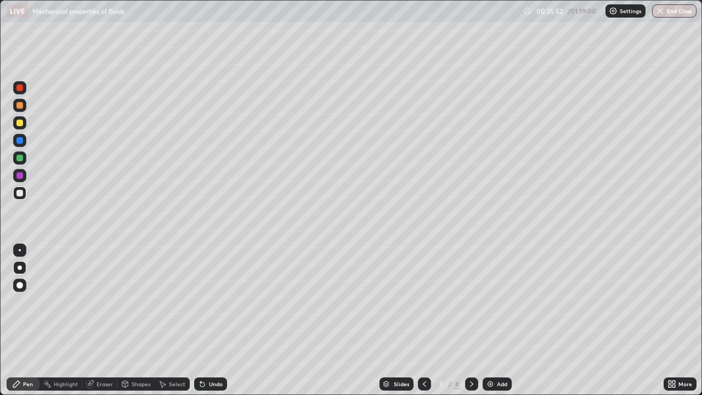
click at [471, 320] on icon at bounding box center [471, 384] width 9 height 9
click at [423, 320] on icon at bounding box center [424, 384] width 9 height 9
click at [471, 320] on icon at bounding box center [471, 384] width 9 height 9
click at [177, 320] on div "Select" at bounding box center [172, 383] width 35 height 13
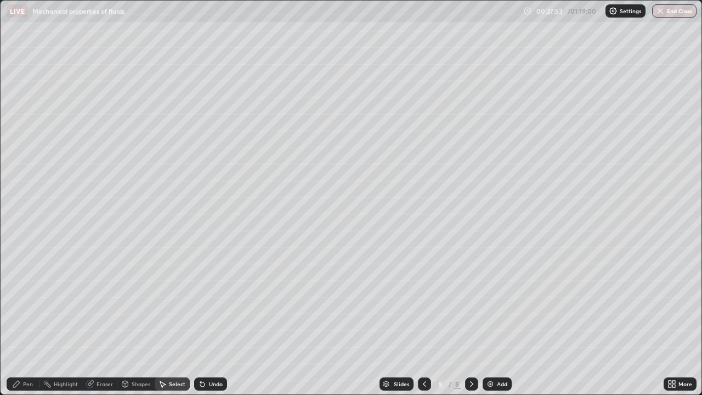
click at [139, 320] on div "Shapes" at bounding box center [135, 383] width 37 height 13
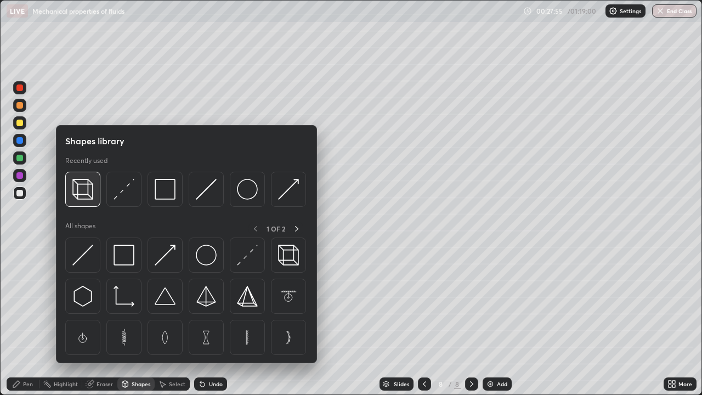
click at [93, 195] on img at bounding box center [82, 189] width 21 height 21
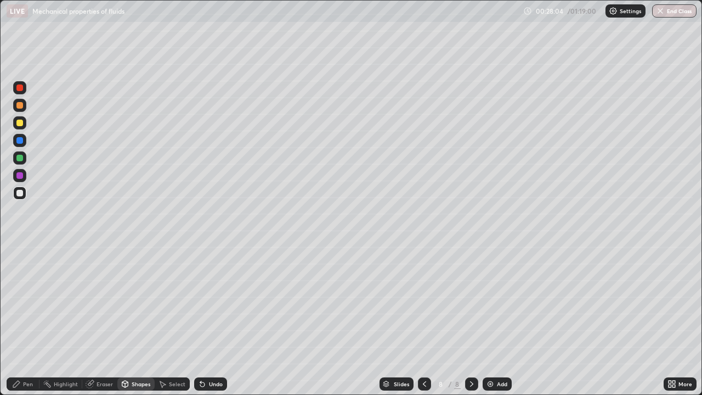
click at [31, 320] on div "Pen" at bounding box center [28, 383] width 10 height 5
click at [19, 123] on div at bounding box center [19, 123] width 7 height 7
click at [20, 250] on div at bounding box center [20, 250] width 2 height 2
click at [20, 268] on div at bounding box center [20, 268] width 4 height 4
click at [21, 194] on div at bounding box center [19, 193] width 7 height 7
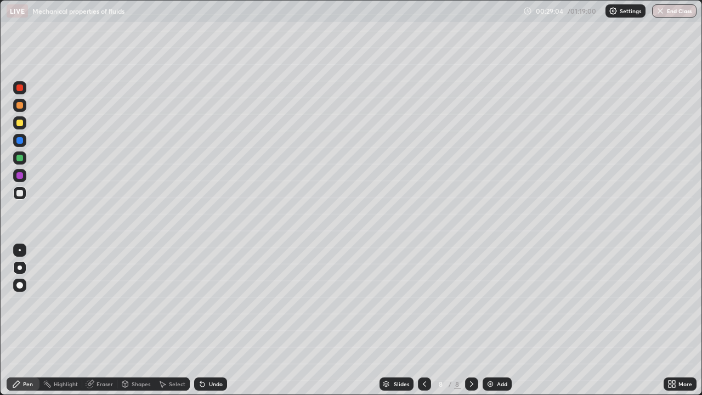
click at [210, 320] on div "Undo" at bounding box center [216, 383] width 14 height 5
click at [208, 320] on div "Undo" at bounding box center [210, 383] width 33 height 13
click at [101, 320] on div "Eraser" at bounding box center [105, 383] width 16 height 5
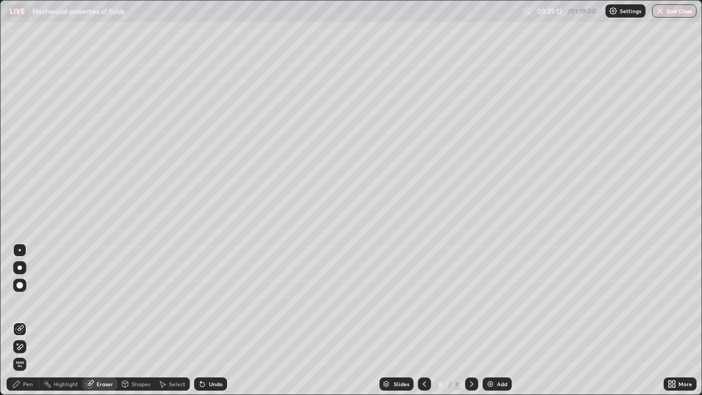
click at [22, 320] on div "Pen" at bounding box center [23, 383] width 33 height 13
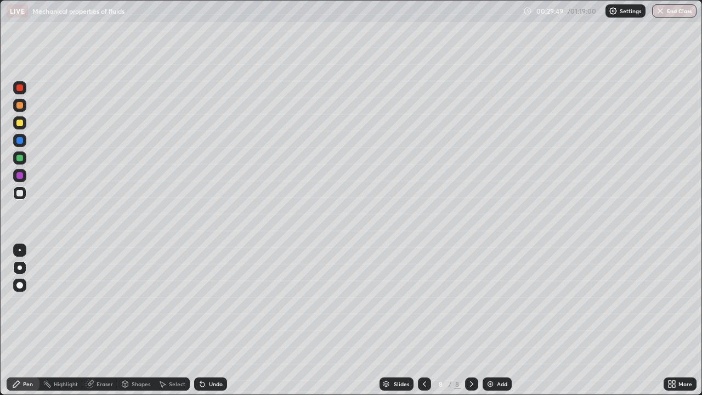
click at [97, 320] on div "Eraser" at bounding box center [105, 383] width 16 height 5
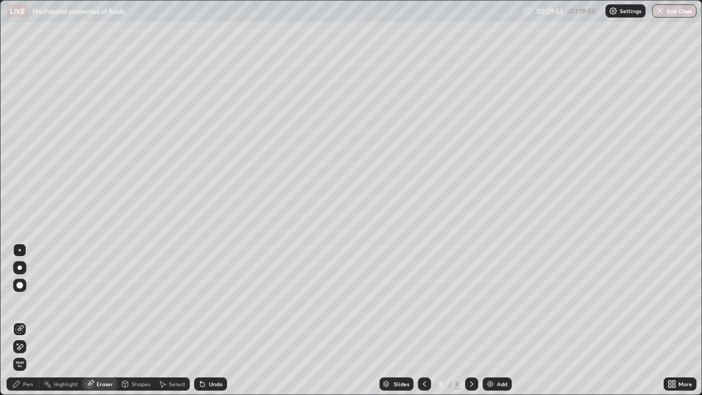
click at [30, 320] on div "Pen" at bounding box center [28, 383] width 10 height 5
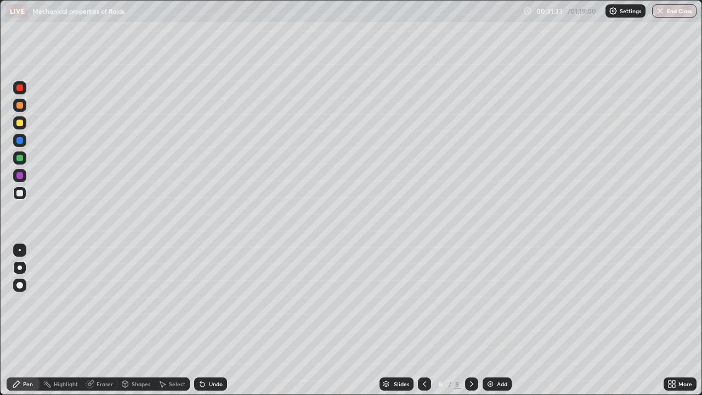
click at [423, 320] on icon at bounding box center [424, 384] width 9 height 9
click at [470, 320] on icon at bounding box center [471, 384] width 9 height 9
click at [471, 320] on icon at bounding box center [471, 384] width 9 height 9
click at [492, 320] on img at bounding box center [490, 384] width 9 height 9
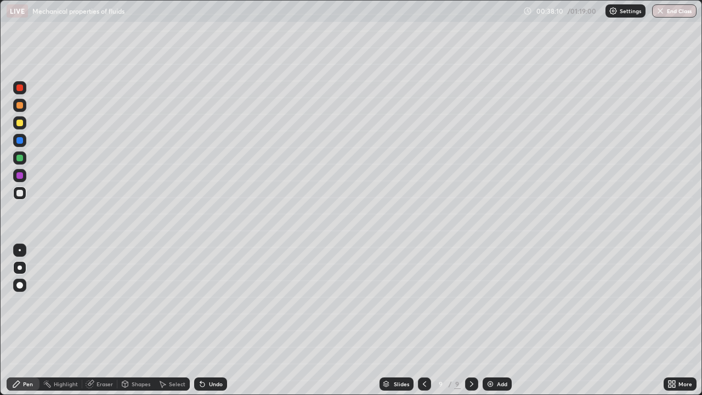
click at [423, 320] on icon at bounding box center [424, 384] width 9 height 9
click at [473, 320] on icon at bounding box center [471, 384] width 9 height 9
click at [493, 320] on img at bounding box center [490, 384] width 9 height 9
click at [21, 195] on div at bounding box center [19, 193] width 7 height 7
click at [22, 126] on div at bounding box center [19, 122] width 13 height 13
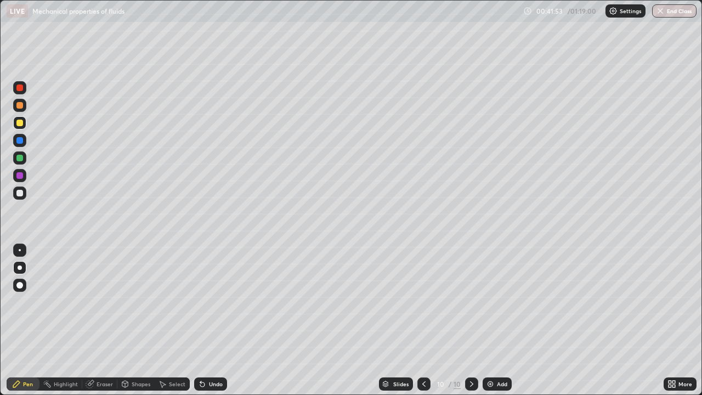
click at [201, 320] on icon at bounding box center [202, 384] width 4 height 4
click at [21, 194] on div at bounding box center [19, 193] width 7 height 7
click at [493, 320] on img at bounding box center [490, 384] width 9 height 9
click at [136, 320] on div "Shapes" at bounding box center [135, 383] width 37 height 13
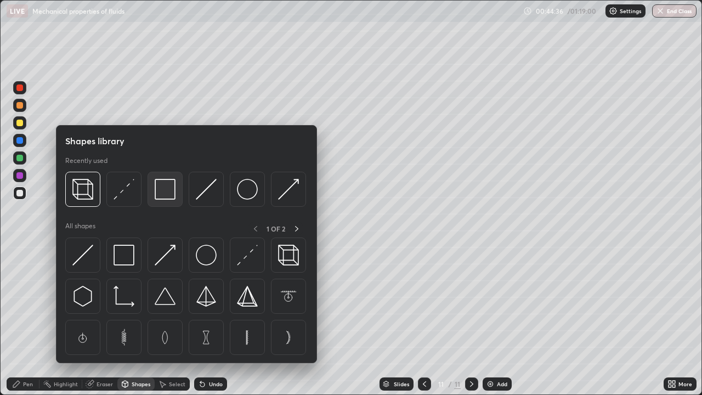
click at [170, 196] on img at bounding box center [165, 189] width 21 height 21
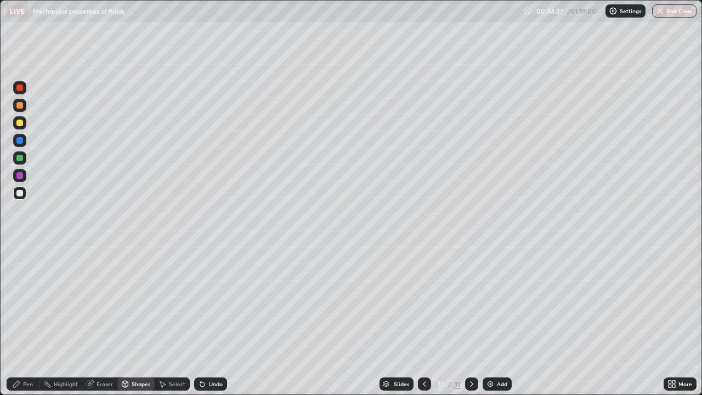
click at [138, 320] on div "Shapes" at bounding box center [141, 383] width 19 height 5
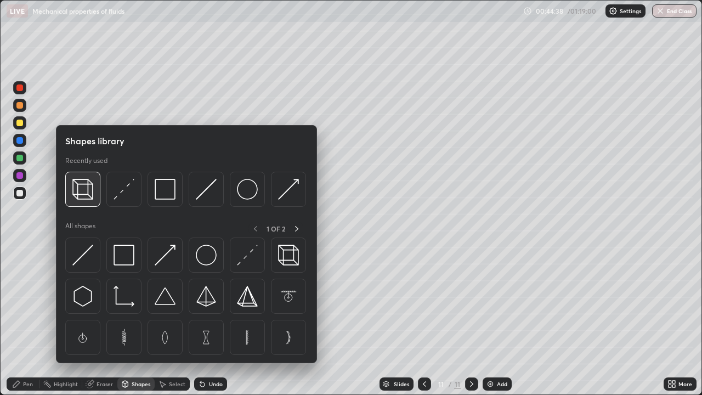
click at [88, 196] on img at bounding box center [82, 189] width 21 height 21
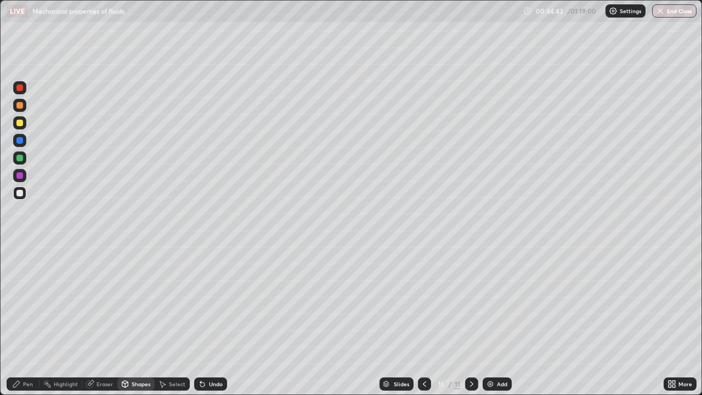
click at [25, 320] on div "Pen" at bounding box center [28, 383] width 10 height 5
click at [20, 123] on div at bounding box center [19, 123] width 7 height 7
click at [105, 320] on div "Eraser" at bounding box center [99, 383] width 35 height 13
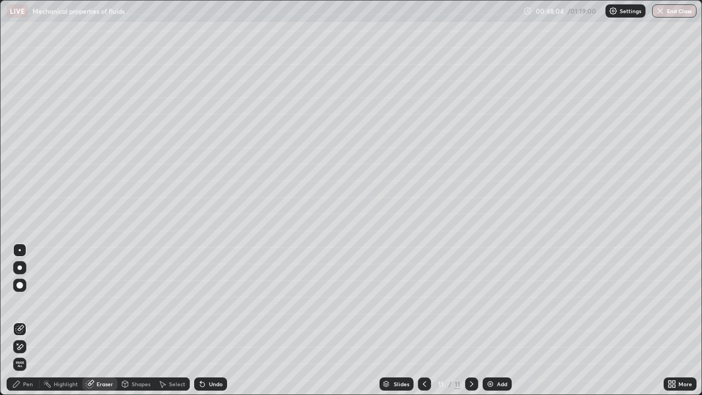
click at [28, 320] on div "Pen" at bounding box center [28, 383] width 10 height 5
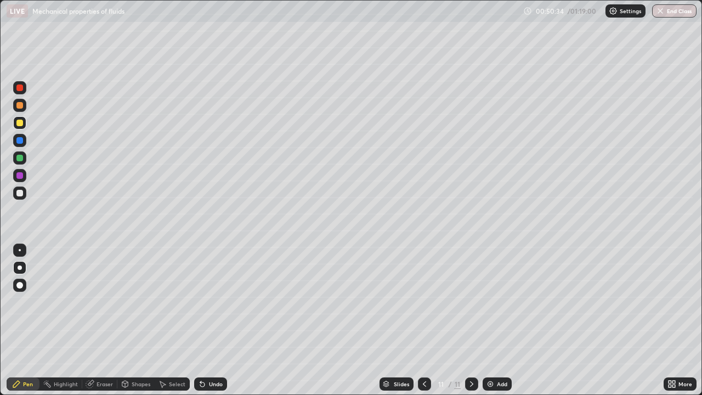
click at [422, 320] on icon at bounding box center [424, 384] width 9 height 9
click at [470, 320] on icon at bounding box center [471, 383] width 3 height 5
click at [423, 320] on icon at bounding box center [424, 384] width 9 height 9
click at [422, 320] on icon at bounding box center [424, 384] width 9 height 9
click at [471, 320] on icon at bounding box center [471, 384] width 9 height 9
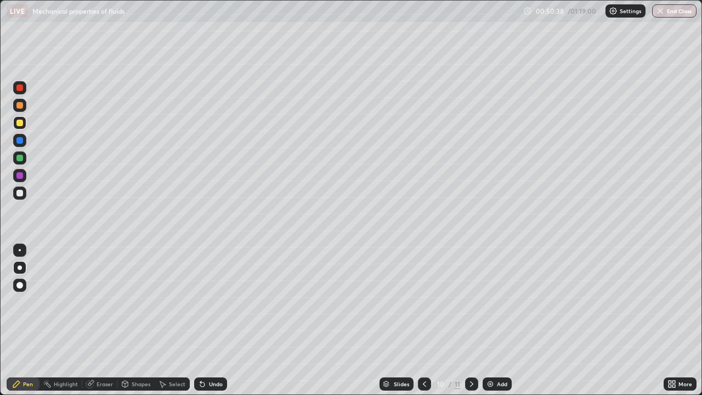
click at [468, 320] on div at bounding box center [471, 383] width 13 height 13
click at [470, 320] on icon at bounding box center [471, 383] width 3 height 5
click at [494, 320] on div "Add" at bounding box center [497, 383] width 29 height 13
click at [17, 195] on div at bounding box center [19, 193] width 7 height 7
click at [419, 320] on div at bounding box center [424, 383] width 13 height 13
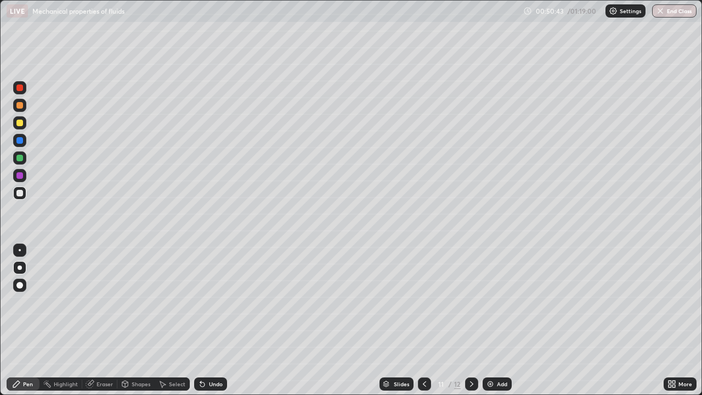
click at [422, 320] on icon at bounding box center [424, 384] width 9 height 9
click at [425, 320] on icon at bounding box center [424, 384] width 9 height 9
click at [424, 320] on icon at bounding box center [424, 384] width 9 height 9
click at [470, 320] on icon at bounding box center [471, 384] width 9 height 9
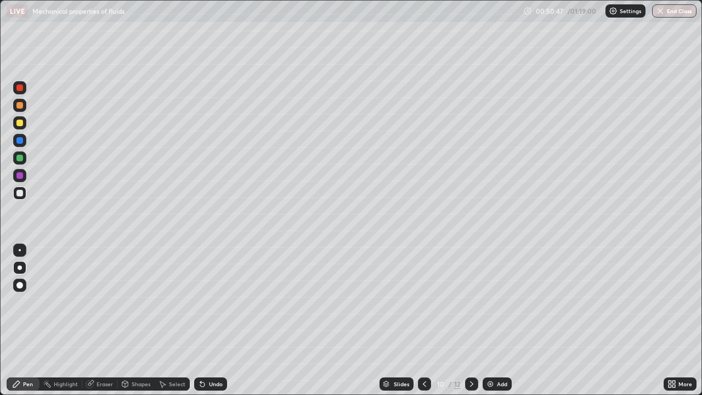
click at [471, 320] on icon at bounding box center [471, 383] width 3 height 5
click at [472, 320] on icon at bounding box center [471, 384] width 9 height 9
click at [143, 320] on div "Shapes" at bounding box center [141, 383] width 19 height 5
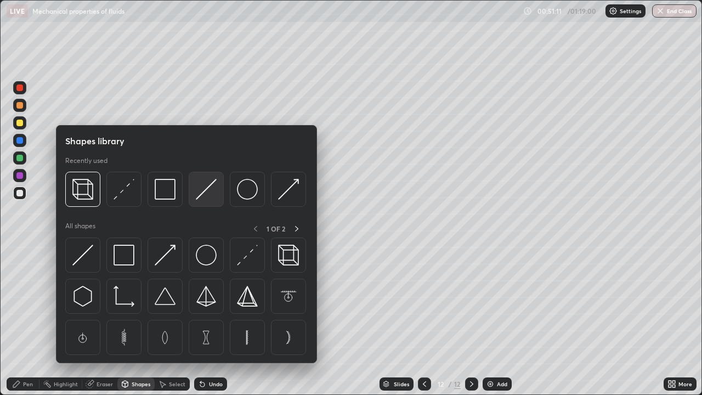
click at [203, 195] on img at bounding box center [206, 189] width 21 height 21
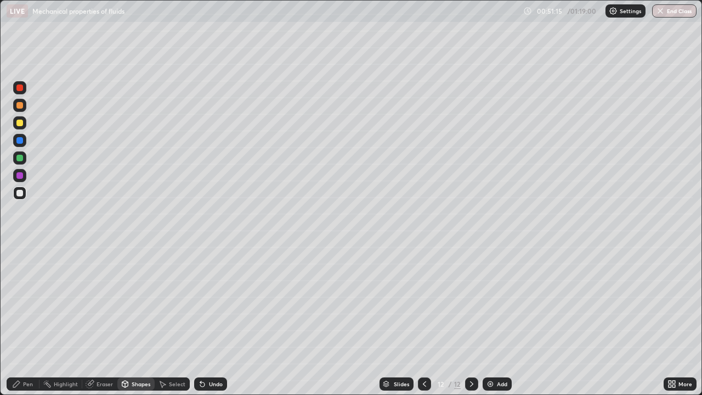
click at [36, 320] on div "Pen" at bounding box center [23, 383] width 33 height 13
click at [132, 320] on div "Shapes" at bounding box center [141, 383] width 19 height 5
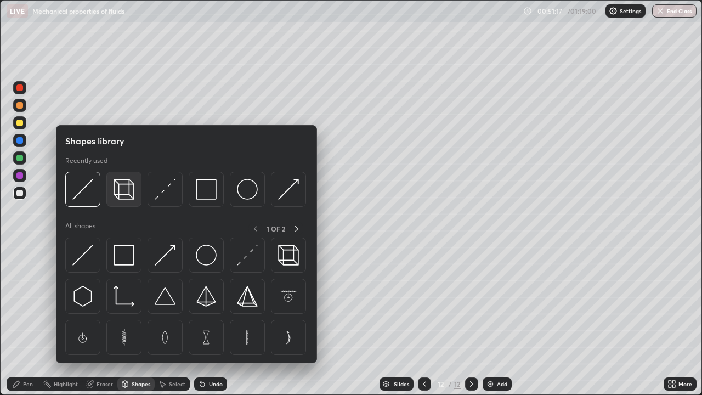
click at [125, 196] on img at bounding box center [124, 189] width 21 height 21
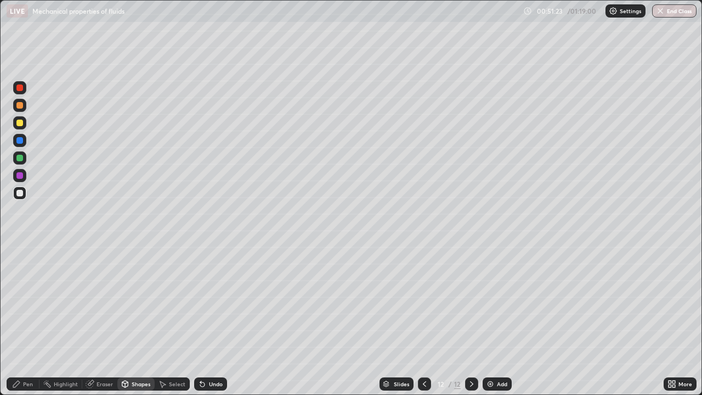
click at [27, 320] on div "Pen" at bounding box center [28, 383] width 10 height 5
click at [19, 121] on div at bounding box center [19, 123] width 7 height 7
click at [14, 192] on div at bounding box center [19, 193] width 13 height 13
click at [422, 320] on icon at bounding box center [424, 384] width 9 height 9
click at [423, 320] on icon at bounding box center [424, 384] width 9 height 9
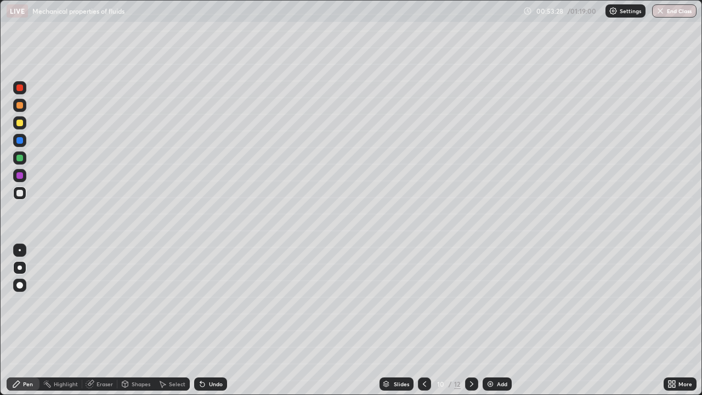
click at [423, 320] on icon at bounding box center [424, 384] width 9 height 9
click at [418, 320] on div at bounding box center [424, 383] width 13 height 13
click at [467, 320] on div at bounding box center [471, 383] width 13 height 13
click at [472, 320] on icon at bounding box center [471, 384] width 9 height 9
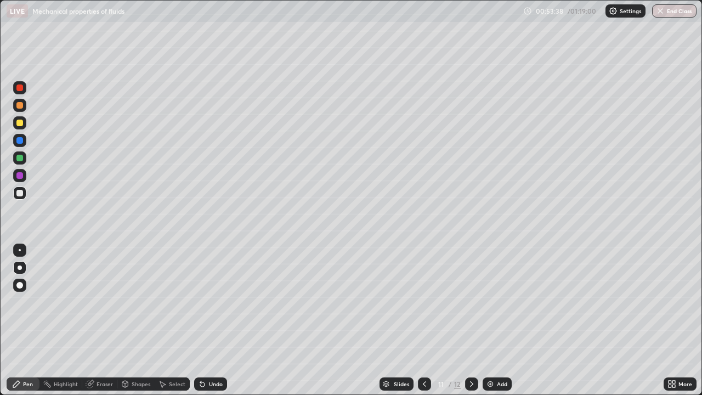
click at [470, 320] on icon at bounding box center [471, 384] width 9 height 9
click at [494, 320] on div "Add" at bounding box center [497, 383] width 29 height 13
click at [419, 320] on div at bounding box center [424, 383] width 13 height 13
click at [472, 320] on icon at bounding box center [471, 383] width 3 height 5
click at [133, 320] on div "Shapes" at bounding box center [141, 383] width 19 height 5
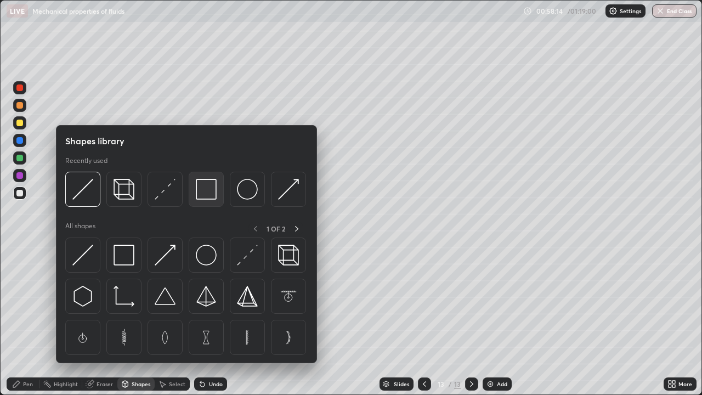
click at [207, 197] on img at bounding box center [206, 189] width 21 height 21
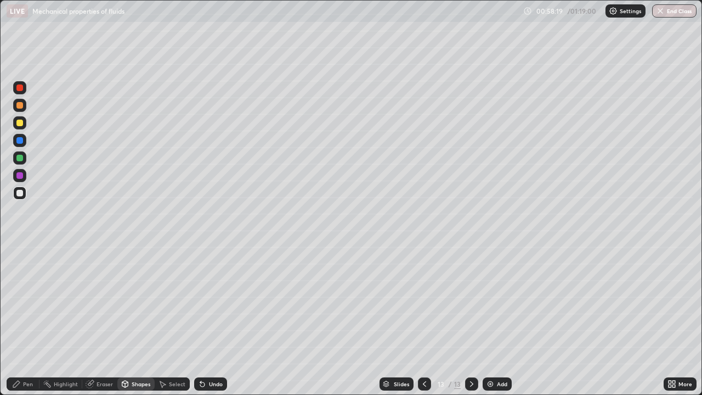
click at [93, 320] on icon at bounding box center [91, 382] width 6 height 5
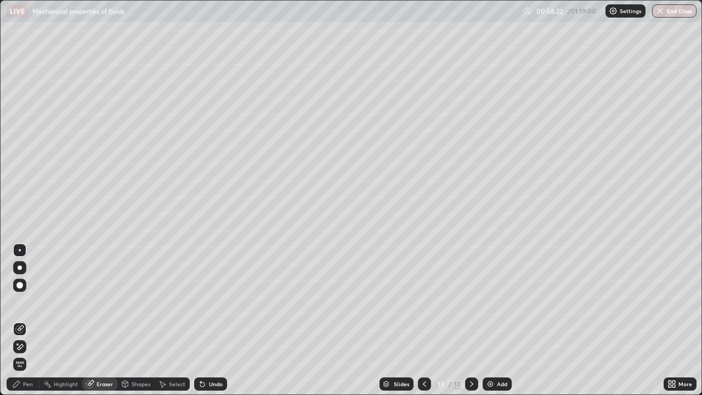
click at [23, 320] on div "Pen" at bounding box center [23, 383] width 33 height 13
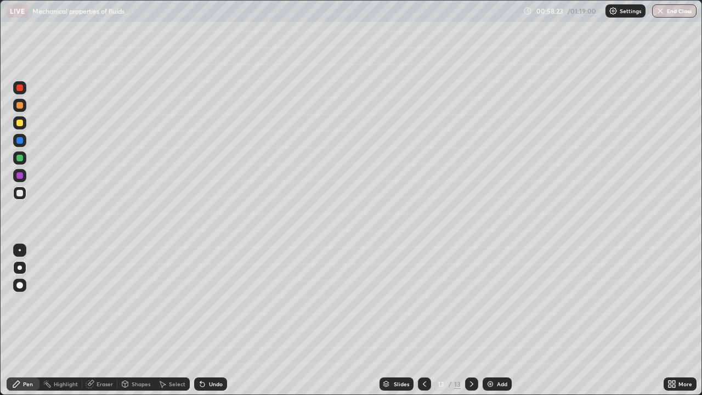
click at [137, 320] on div "Shapes" at bounding box center [141, 383] width 19 height 5
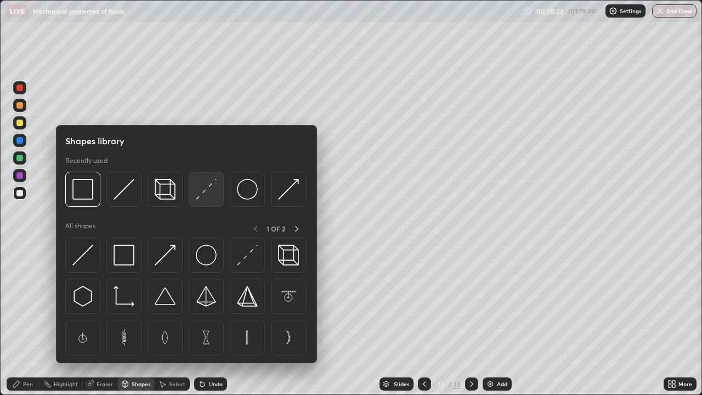
click at [208, 196] on img at bounding box center [206, 189] width 21 height 21
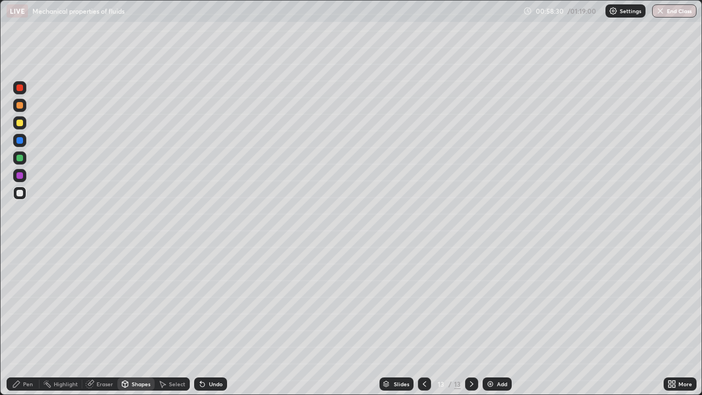
click at [27, 320] on div "Pen" at bounding box center [23, 383] width 33 height 13
click at [20, 123] on div at bounding box center [19, 123] width 7 height 7
click at [22, 159] on div at bounding box center [19, 158] width 7 height 7
click at [20, 193] on div at bounding box center [19, 193] width 7 height 7
click at [101, 320] on div "Eraser" at bounding box center [105, 383] width 16 height 5
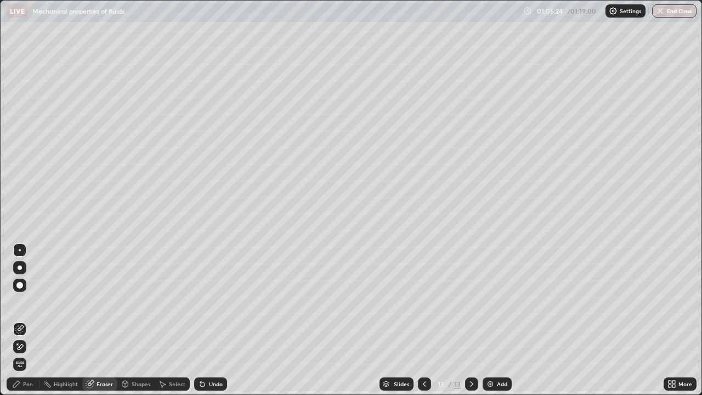
click at [499, 320] on div "Add" at bounding box center [502, 383] width 10 height 5
click at [26, 320] on div "Pen" at bounding box center [28, 383] width 10 height 5
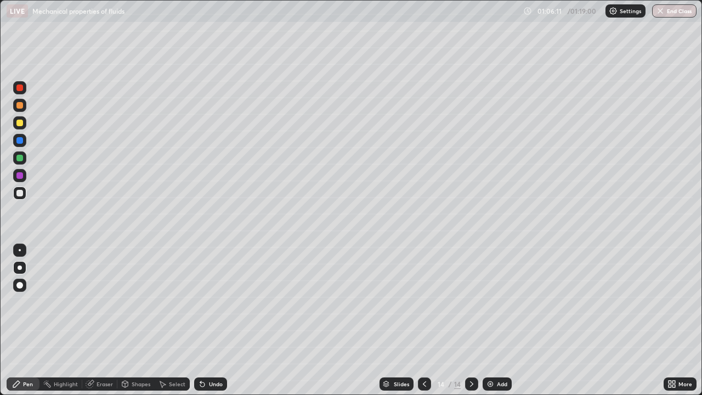
click at [423, 320] on icon at bounding box center [424, 384] width 9 height 9
click at [472, 320] on icon at bounding box center [471, 383] width 3 height 5
click at [423, 320] on icon at bounding box center [424, 384] width 9 height 9
click at [103, 320] on div "Eraser" at bounding box center [105, 383] width 16 height 5
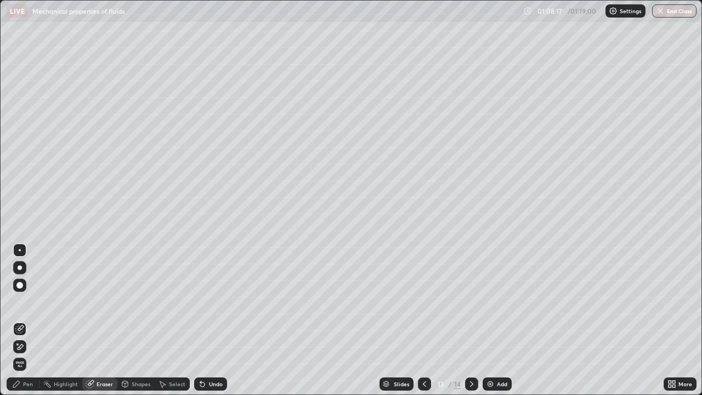
click at [471, 320] on icon at bounding box center [471, 384] width 9 height 9
click at [20, 320] on span "Erase all" at bounding box center [20, 364] width 12 height 7
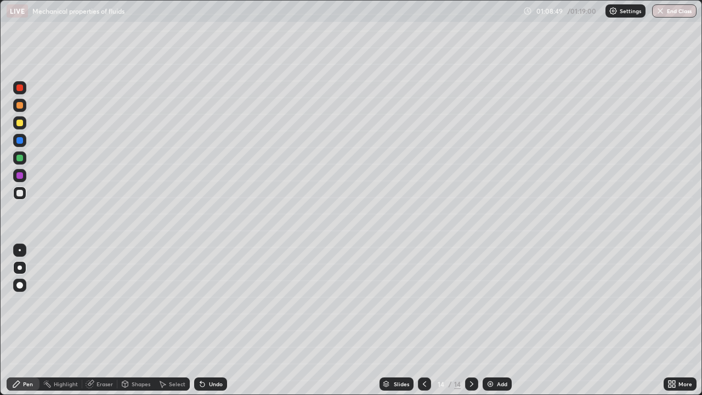
click at [206, 320] on div "Undo" at bounding box center [210, 383] width 33 height 13
click at [93, 320] on icon at bounding box center [90, 384] width 9 height 9
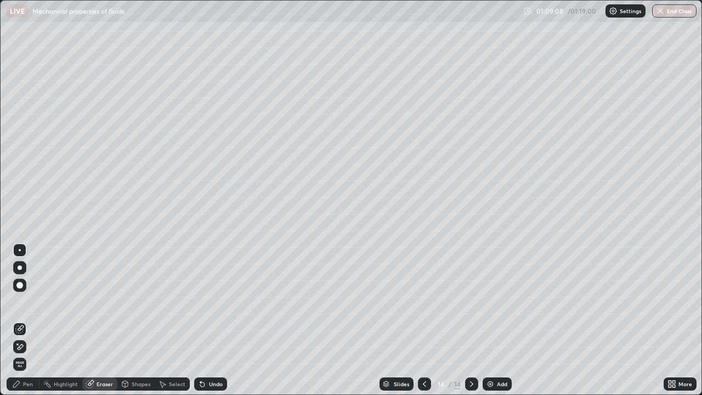
click at [30, 320] on div "Pen" at bounding box center [28, 383] width 10 height 5
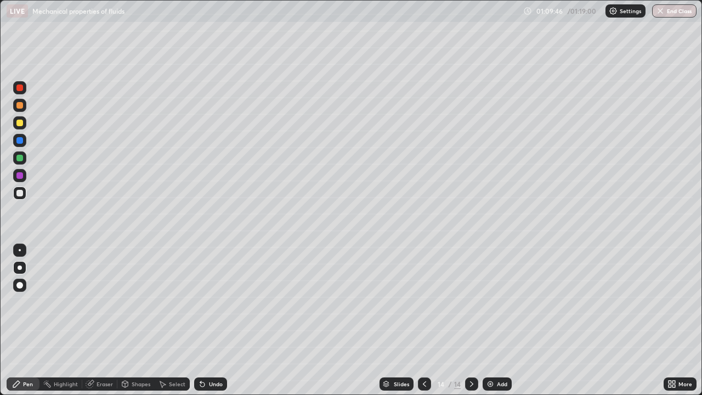
click at [21, 197] on div at bounding box center [19, 193] width 13 height 13
click at [20, 125] on div at bounding box center [19, 123] width 7 height 7
click at [20, 193] on div at bounding box center [19, 193] width 7 height 7
click at [425, 320] on icon at bounding box center [424, 384] width 9 height 9
click at [423, 320] on icon at bounding box center [424, 384] width 9 height 9
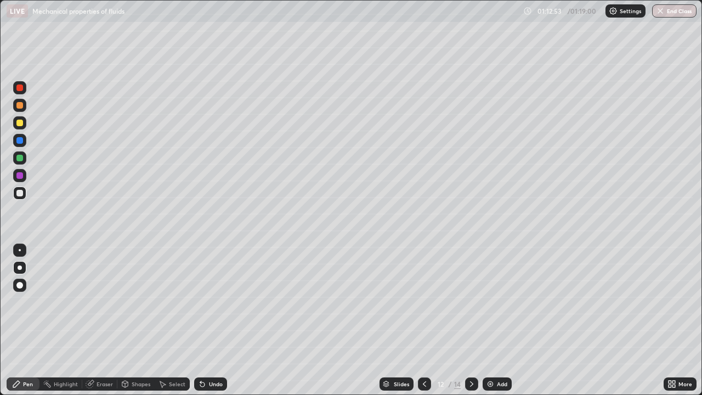
click at [471, 320] on icon at bounding box center [471, 384] width 9 height 9
click at [488, 320] on img at bounding box center [490, 384] width 9 height 9
click at [423, 320] on icon at bounding box center [424, 384] width 9 height 9
click at [422, 320] on icon at bounding box center [424, 384] width 9 height 9
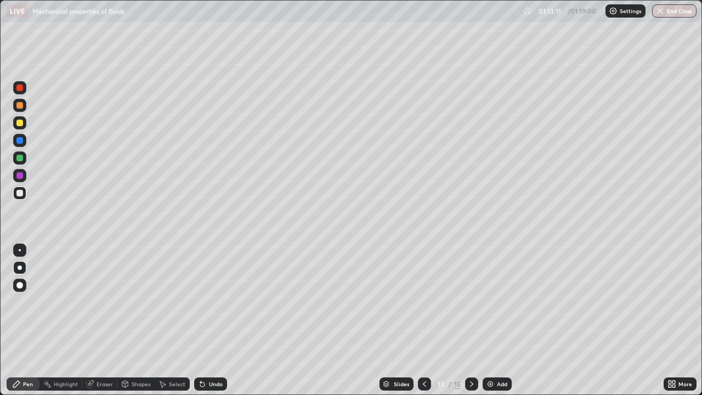
click at [471, 320] on icon at bounding box center [471, 384] width 9 height 9
click at [469, 320] on icon at bounding box center [471, 384] width 9 height 9
click at [21, 193] on div at bounding box center [19, 193] width 7 height 7
click at [20, 122] on div at bounding box center [19, 123] width 7 height 7
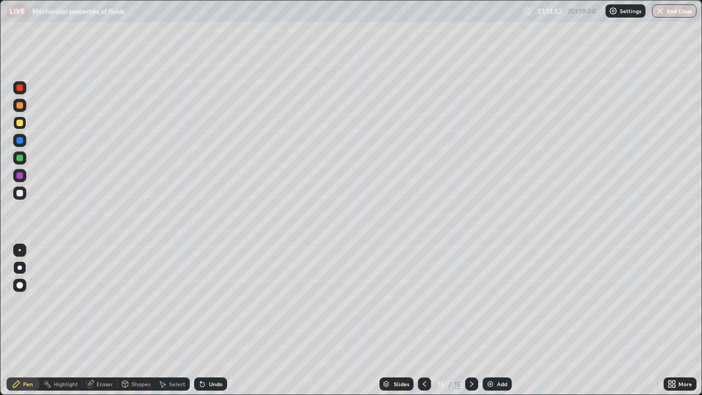
click at [19, 195] on div at bounding box center [19, 193] width 7 height 7
click at [139, 320] on div "Shapes" at bounding box center [141, 383] width 19 height 5
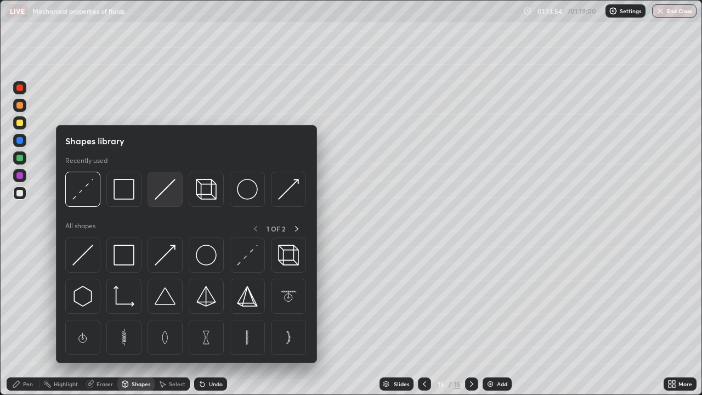
click at [168, 199] on img at bounding box center [165, 189] width 21 height 21
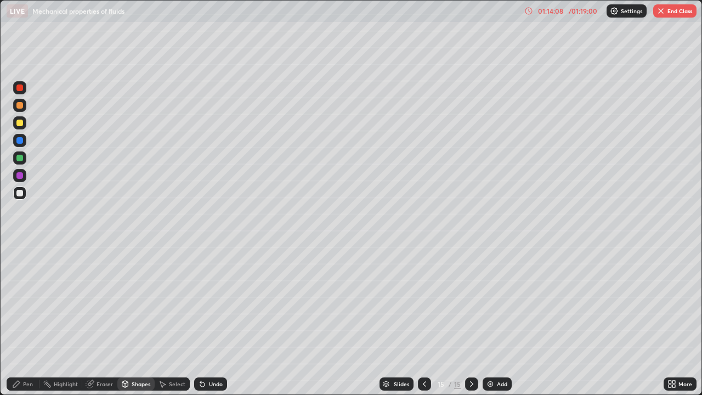
click at [26, 320] on div "Pen" at bounding box center [28, 383] width 10 height 5
click at [103, 320] on div "Eraser" at bounding box center [105, 383] width 16 height 5
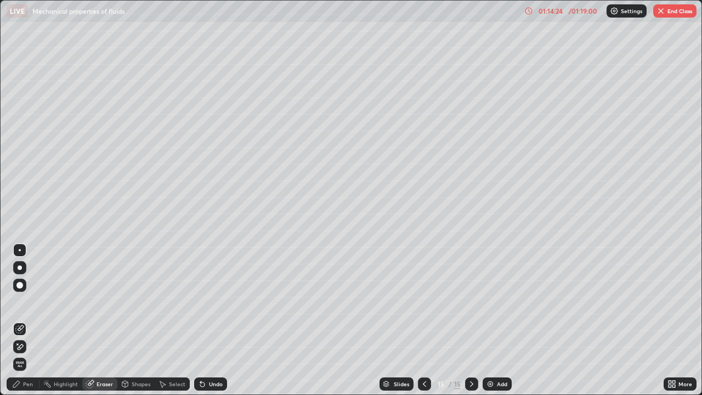
click at [133, 320] on div "Shapes" at bounding box center [141, 383] width 19 height 5
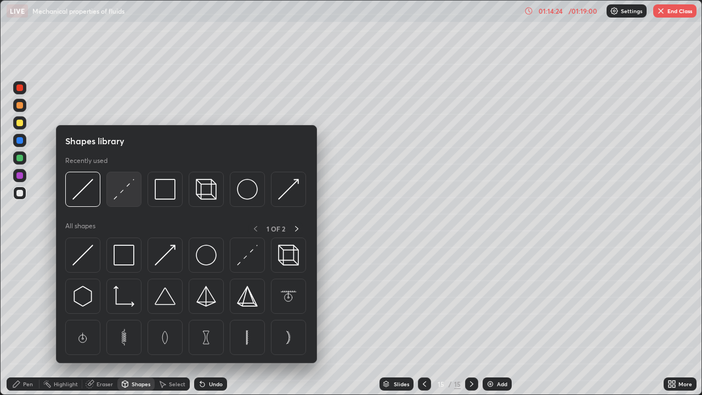
click at [132, 197] on img at bounding box center [124, 189] width 21 height 21
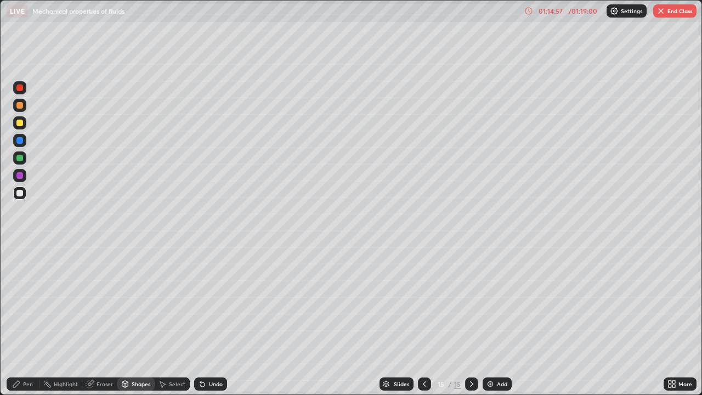
click at [21, 320] on div "Pen" at bounding box center [23, 383] width 33 height 13
click at [20, 123] on div at bounding box center [19, 123] width 7 height 7
click at [209, 320] on div "Undo" at bounding box center [216, 383] width 14 height 5
click at [679, 11] on button "End Class" at bounding box center [674, 10] width 43 height 13
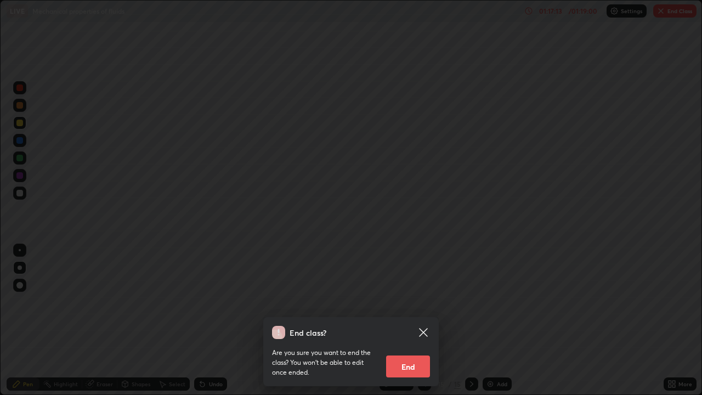
click at [408, 320] on button "End" at bounding box center [408, 366] width 44 height 22
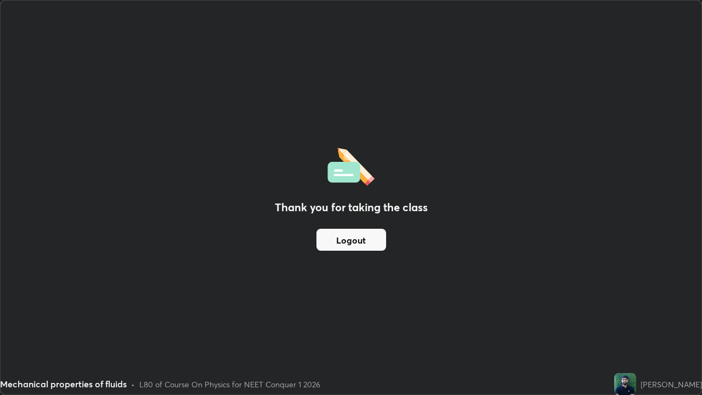
click at [349, 244] on button "Logout" at bounding box center [352, 240] width 70 height 22
click at [350, 247] on button "Logout" at bounding box center [352, 240] width 70 height 22
